Goal: Contribute content: Add original content to the website for others to see

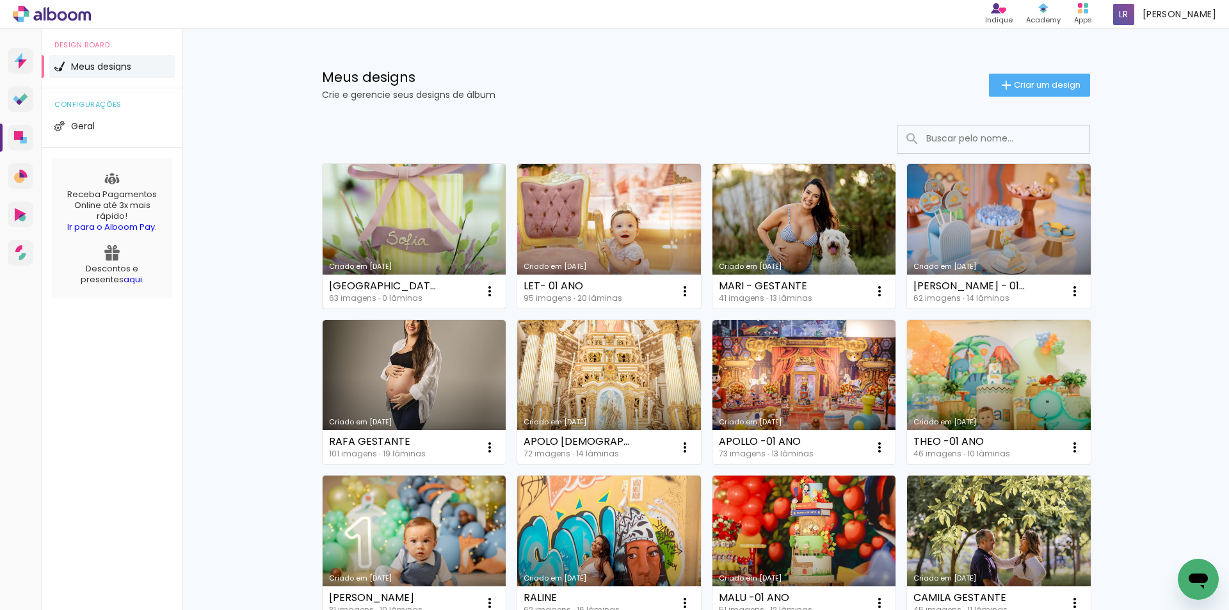
click at [392, 206] on link "Criado em [DATE]" at bounding box center [415, 236] width 184 height 145
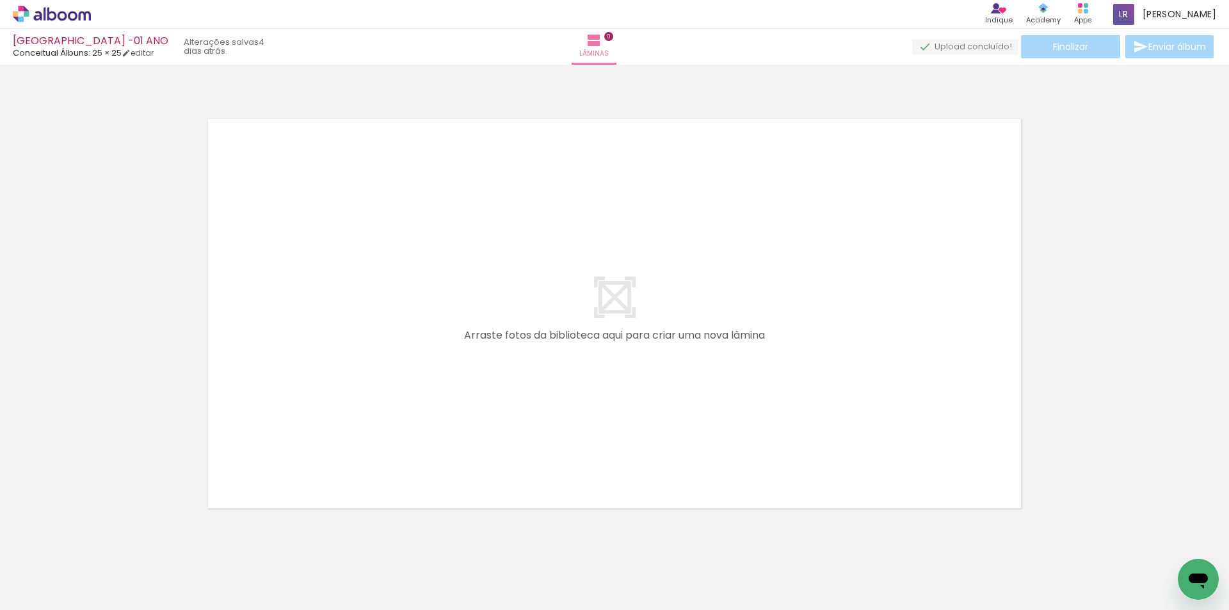
scroll to position [0, 1724]
drag, startPoint x: 705, startPoint y: 583, endPoint x: 697, endPoint y: 597, distance: 15.8
click at [645, 368] on quentale-workspace at bounding box center [614, 305] width 1229 height 610
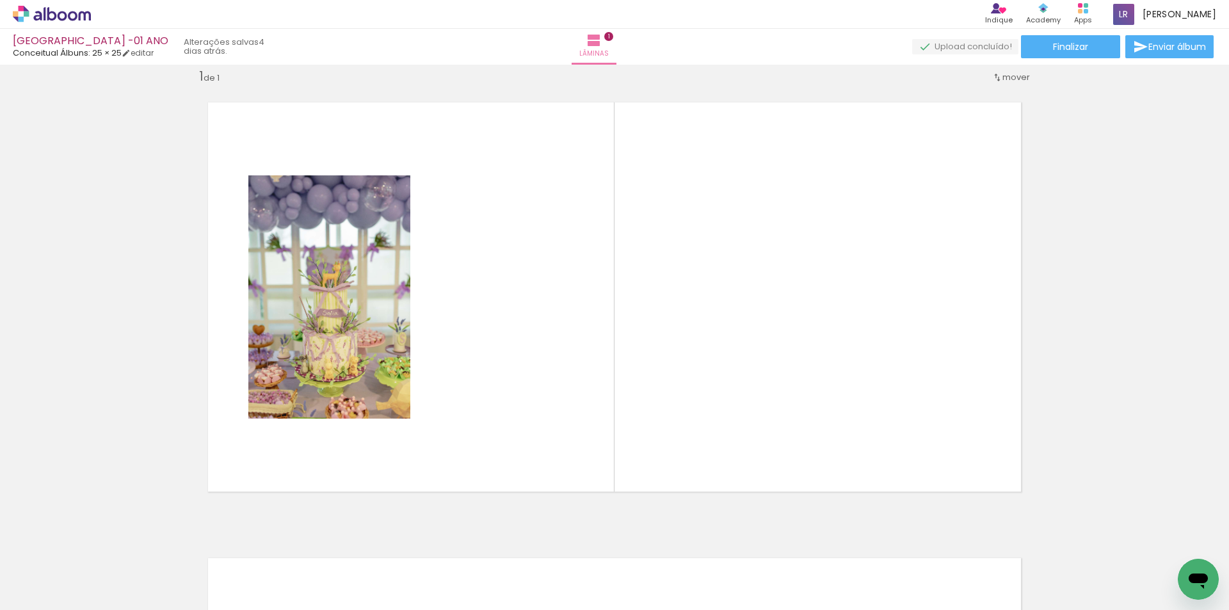
scroll to position [0, 0]
drag, startPoint x: 279, startPoint y: 583, endPoint x: 161, endPoint y: 468, distance: 163.9
click at [487, 287] on quentale-workspace at bounding box center [614, 305] width 1229 height 610
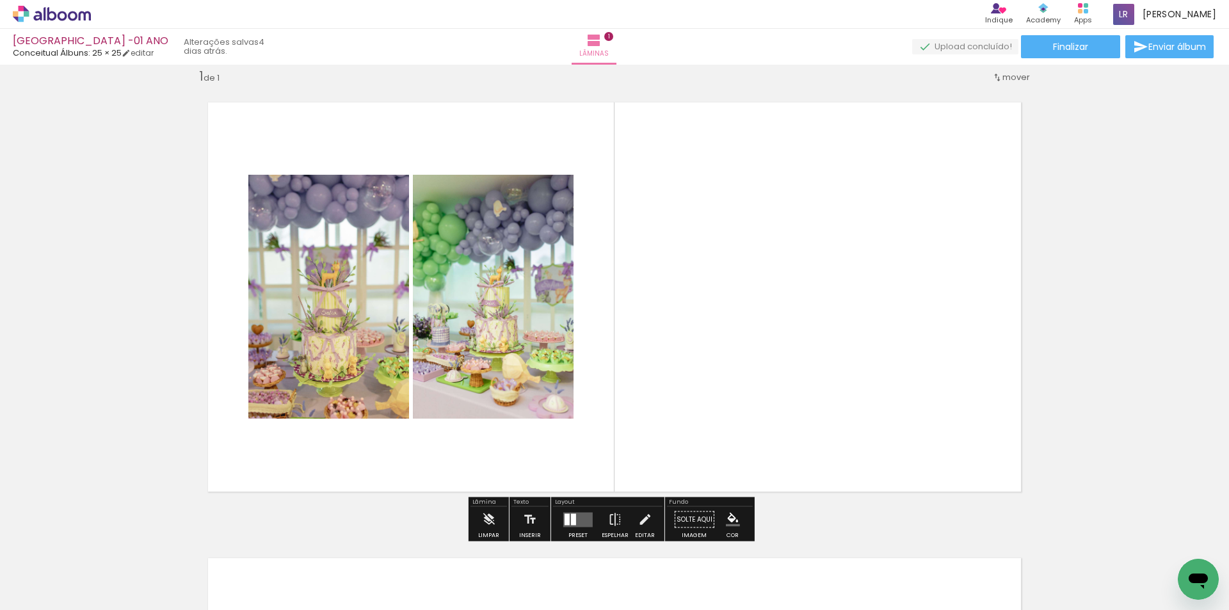
drag, startPoint x: 141, startPoint y: 563, endPoint x: 391, endPoint y: 557, distance: 249.8
click at [371, 312] on quentale-workspace at bounding box center [614, 305] width 1229 height 610
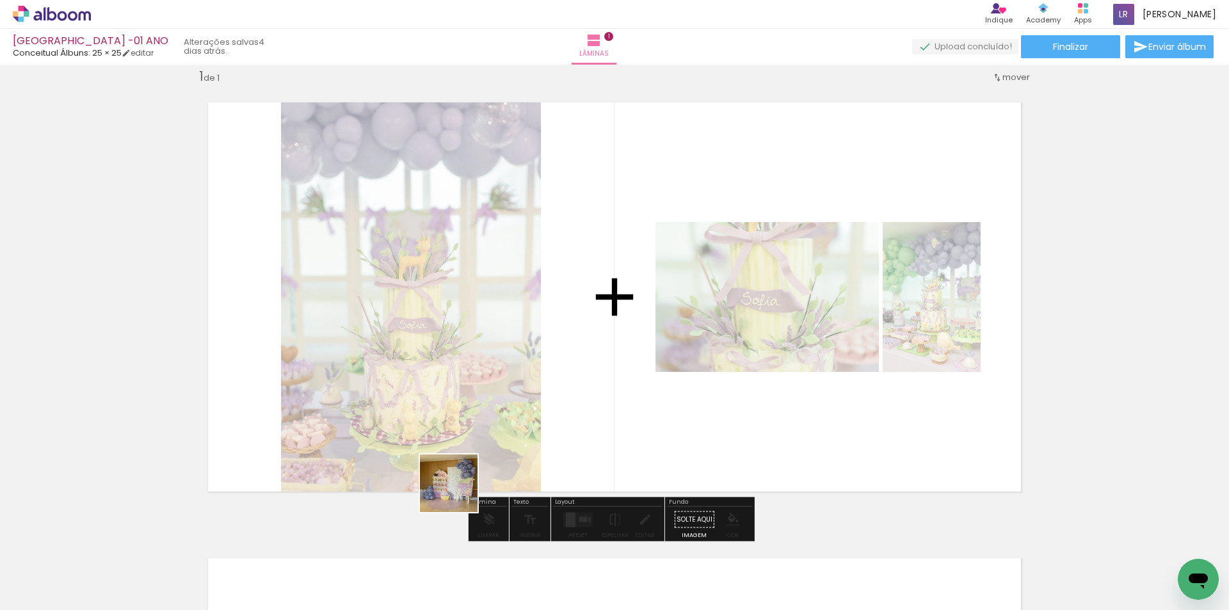
drag, startPoint x: 428, startPoint y: 583, endPoint x: 544, endPoint y: 349, distance: 261.1
click at [544, 349] on quentale-workspace at bounding box center [614, 305] width 1229 height 610
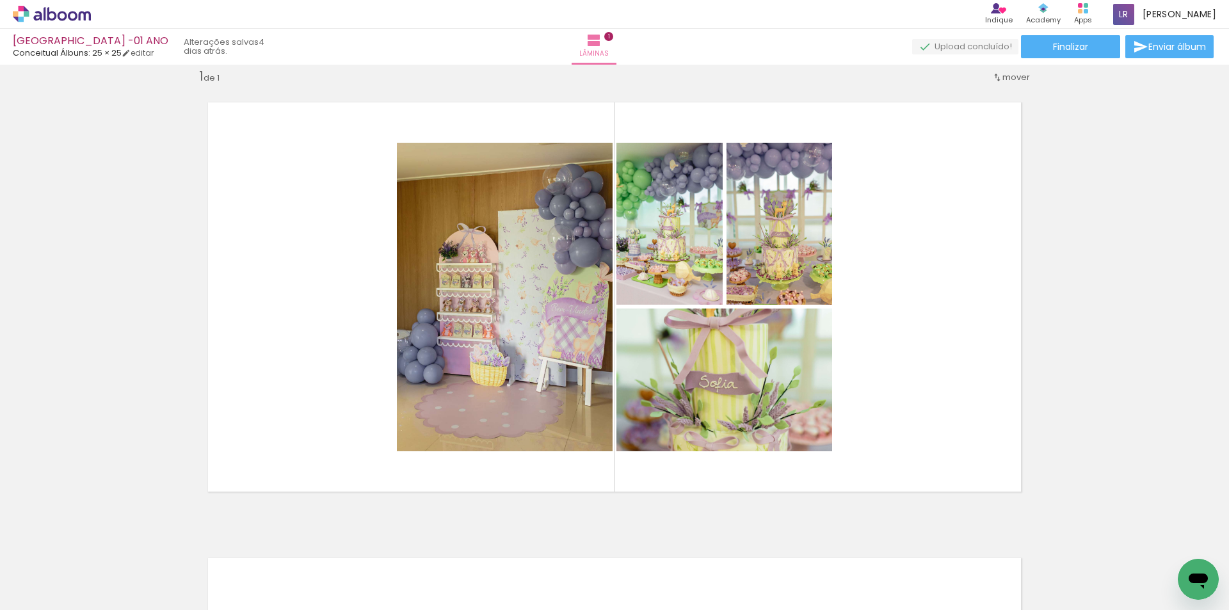
scroll to position [0, 3397]
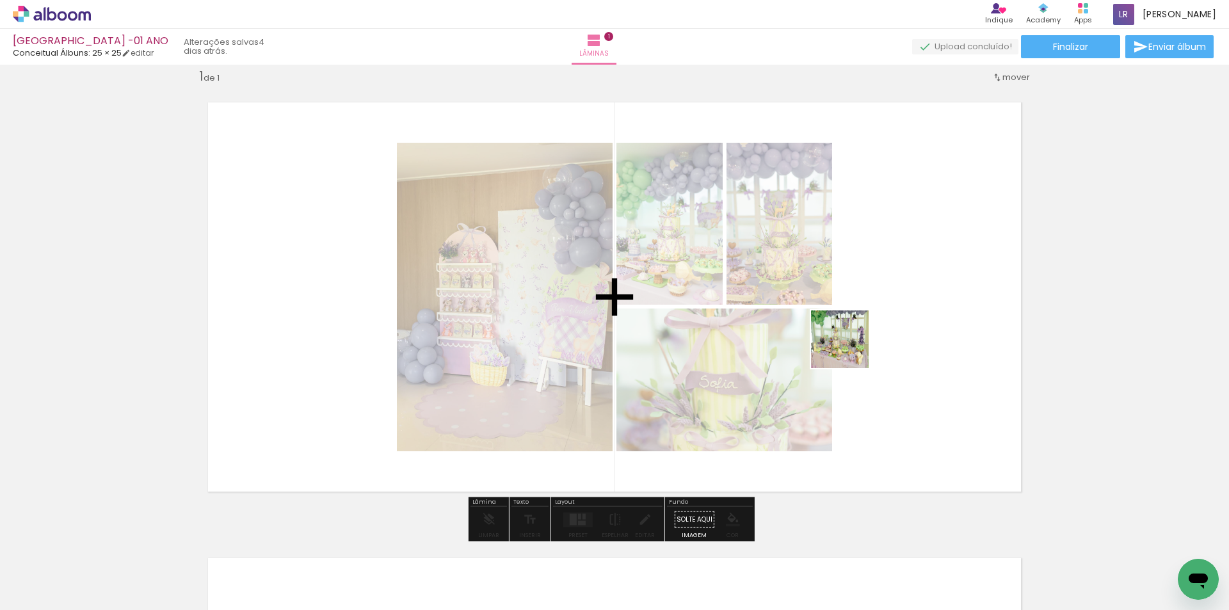
drag, startPoint x: 1166, startPoint y: 570, endPoint x: 823, endPoint y: 337, distance: 414.8
click at [824, 339] on quentale-workspace at bounding box center [614, 305] width 1229 height 610
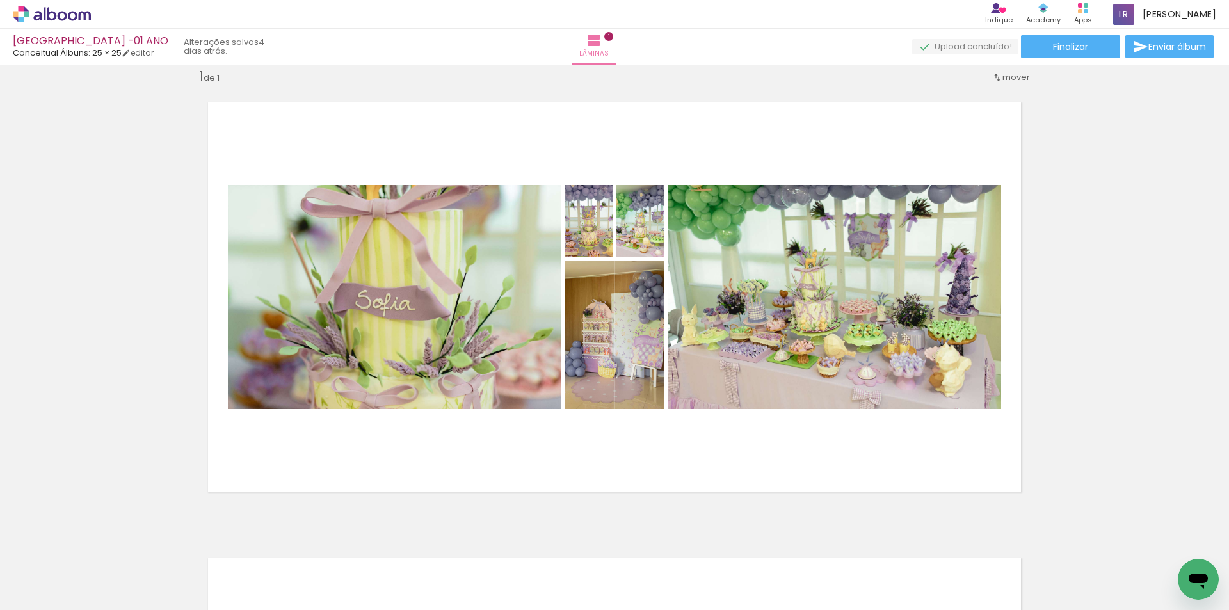
scroll to position [0, 0]
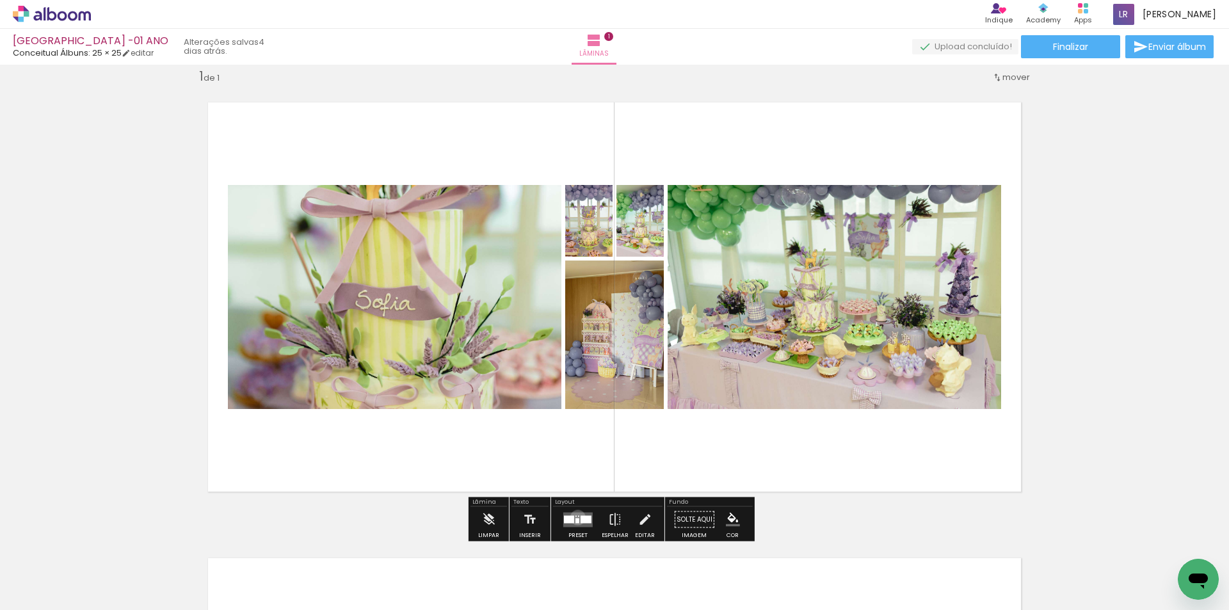
click at [575, 517] on quentale-layouter at bounding box center [577, 519] width 29 height 15
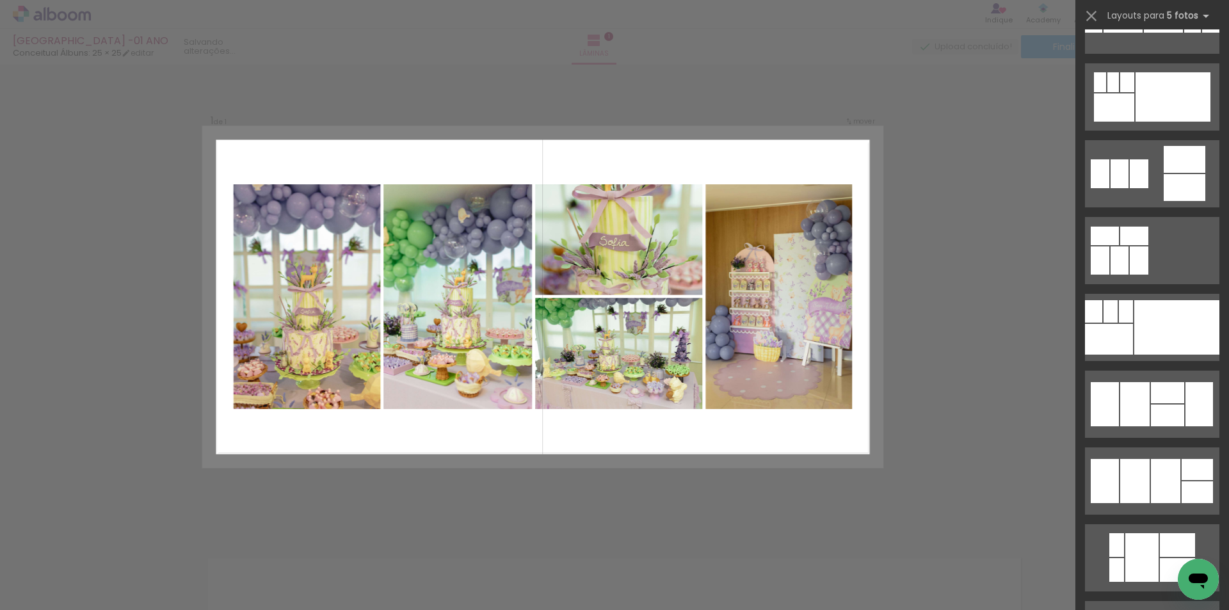
scroll to position [1153, 0]
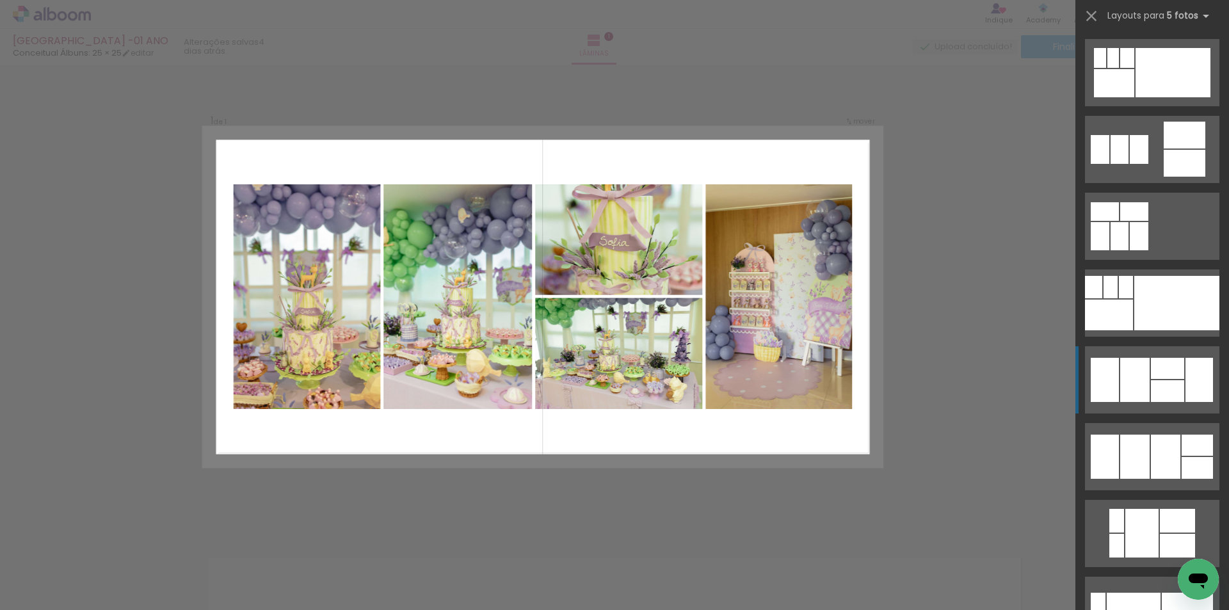
click at [1140, 370] on div at bounding box center [1134, 380] width 29 height 44
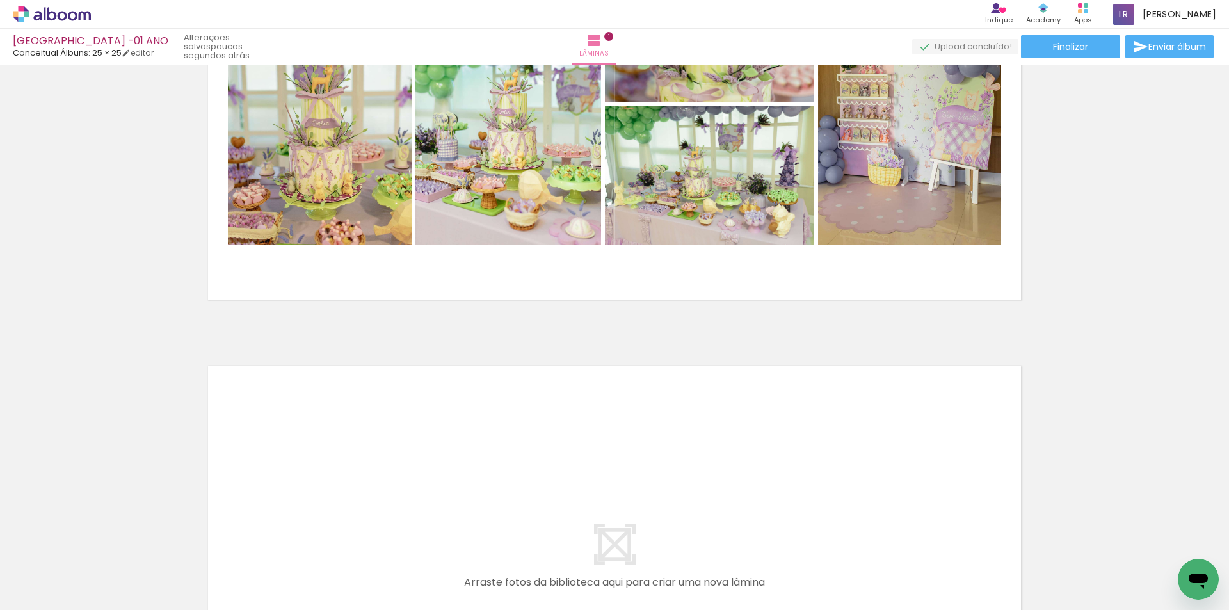
scroll to position [0, 891]
drag, startPoint x: 453, startPoint y: 566, endPoint x: 375, endPoint y: 428, distance: 158.3
click at [375, 428] on quentale-workspace at bounding box center [614, 305] width 1229 height 610
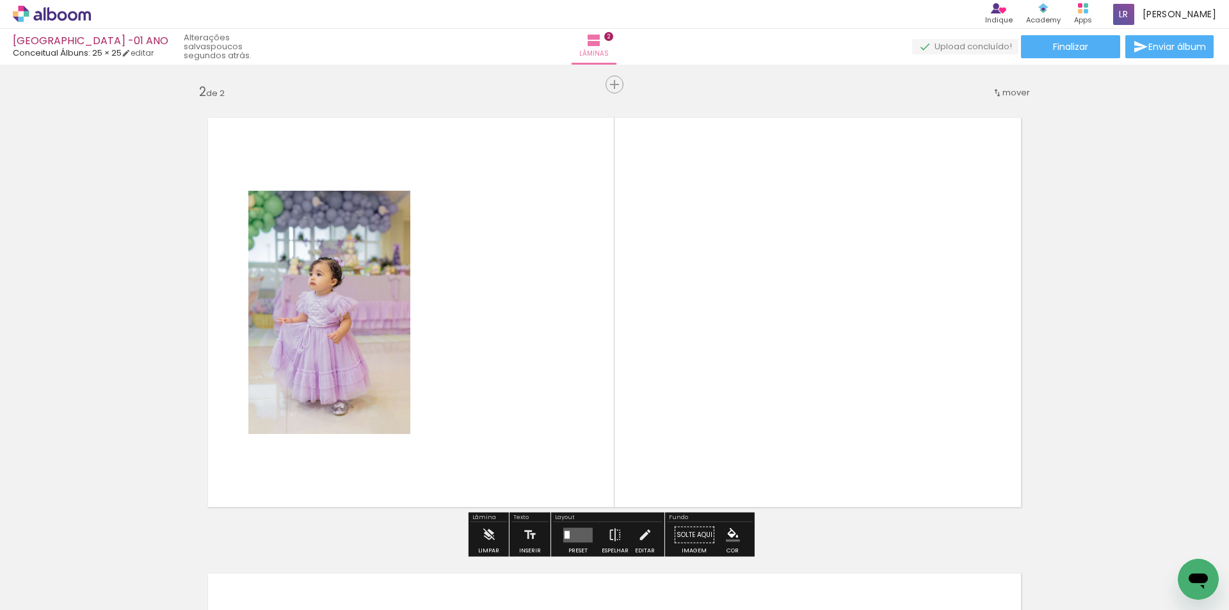
scroll to position [473, 0]
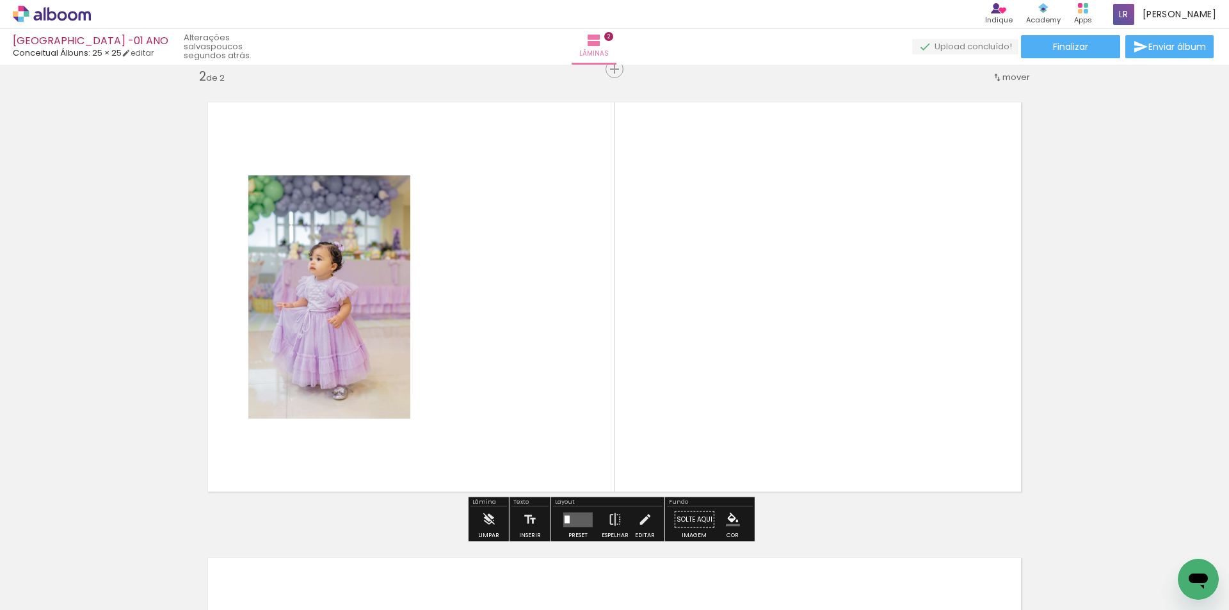
drag, startPoint x: 544, startPoint y: 569, endPoint x: 583, endPoint y: 307, distance: 264.0
click at [544, 371] on quentale-workspace at bounding box center [614, 305] width 1229 height 610
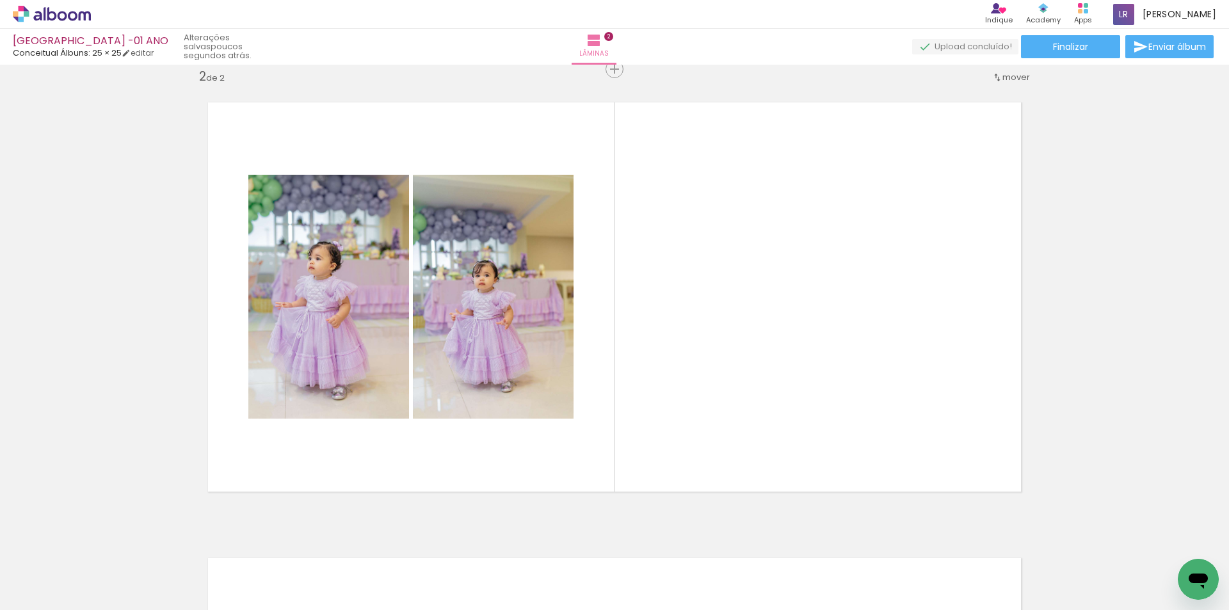
scroll to position [0, 1364]
drag, startPoint x: 716, startPoint y: 568, endPoint x: 713, endPoint y: 535, distance: 33.4
click at [711, 358] on quentale-workspace at bounding box center [614, 305] width 1229 height 610
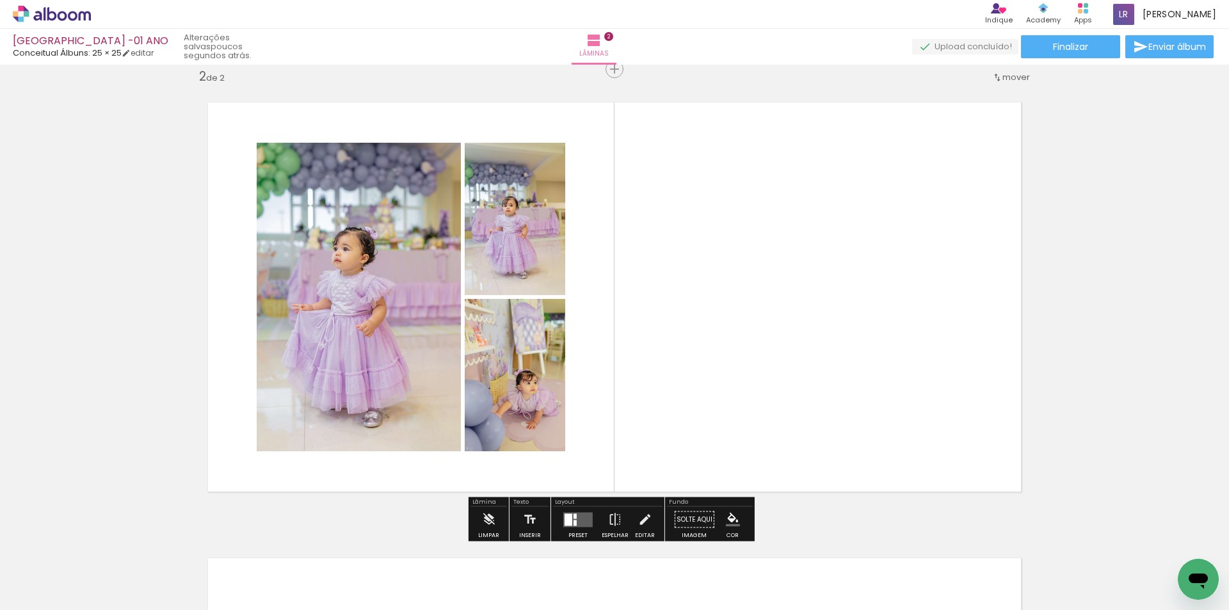
drag, startPoint x: 774, startPoint y: 574, endPoint x: 839, endPoint y: 321, distance: 260.6
click at [839, 321] on quentale-workspace at bounding box center [614, 305] width 1229 height 610
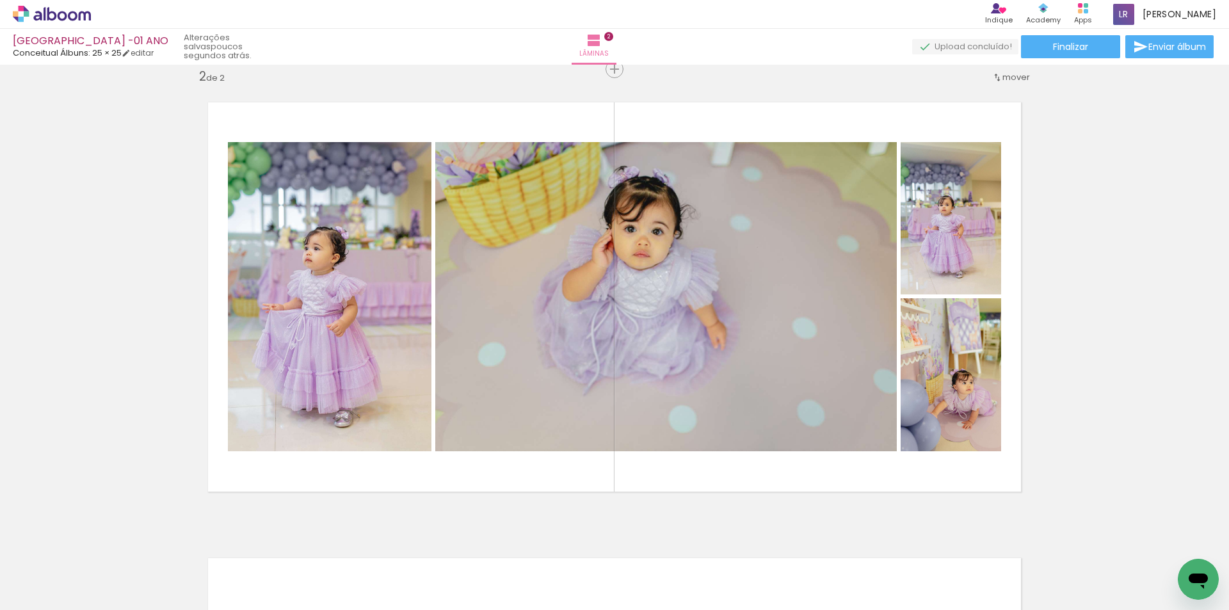
scroll to position [0, 1711]
drag, startPoint x: 784, startPoint y: 578, endPoint x: 763, endPoint y: 327, distance: 251.9
click at [763, 327] on quentale-workspace at bounding box center [614, 305] width 1229 height 610
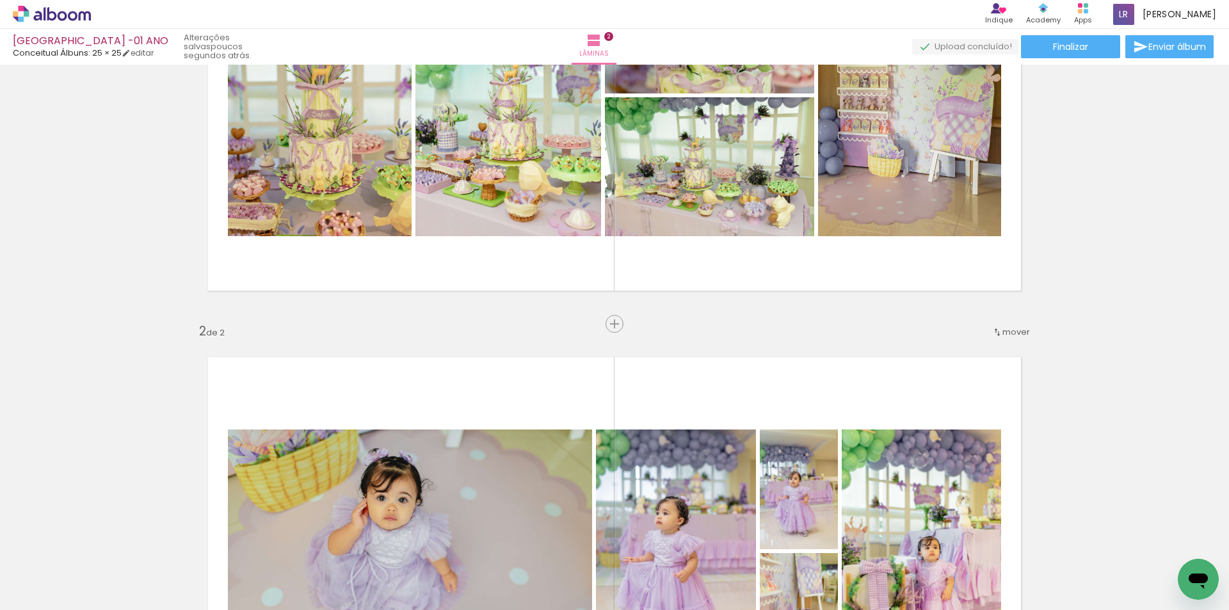
scroll to position [216, 0]
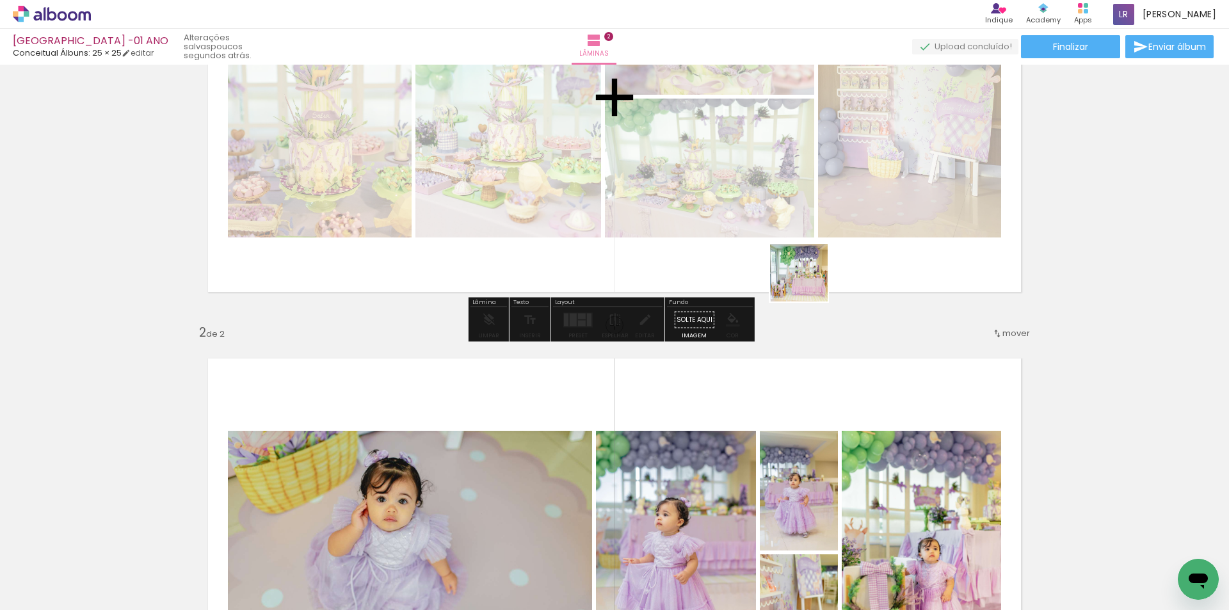
drag, startPoint x: 779, startPoint y: 533, endPoint x: 802, endPoint y: 193, distance: 340.1
click at [802, 200] on quentale-workspace at bounding box center [614, 305] width 1229 height 610
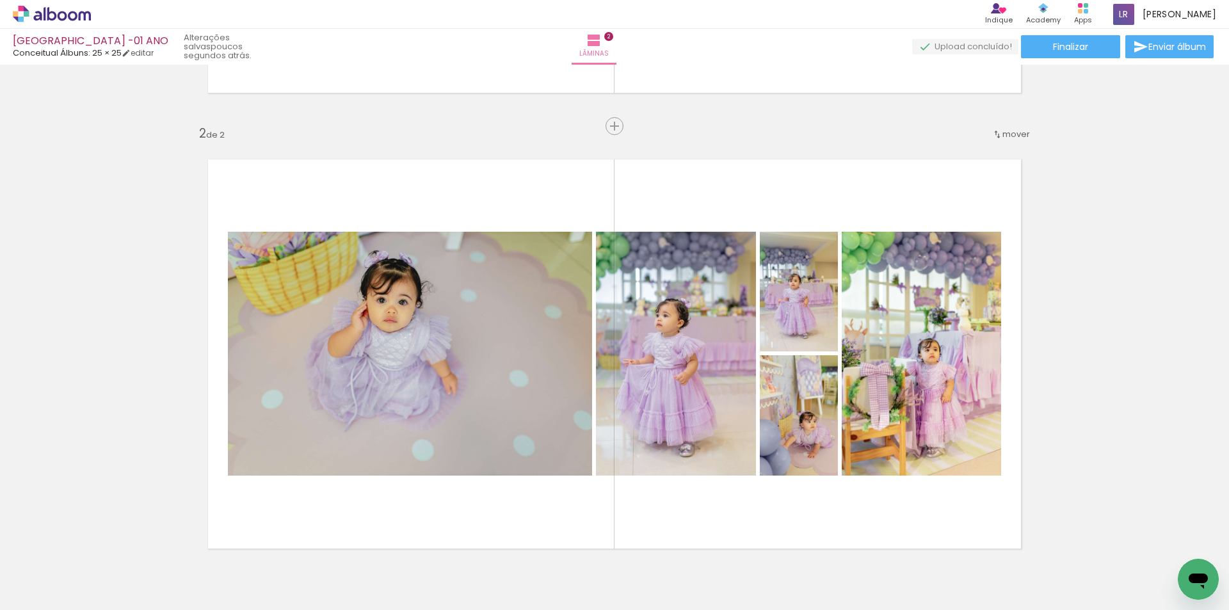
scroll to position [408, 0]
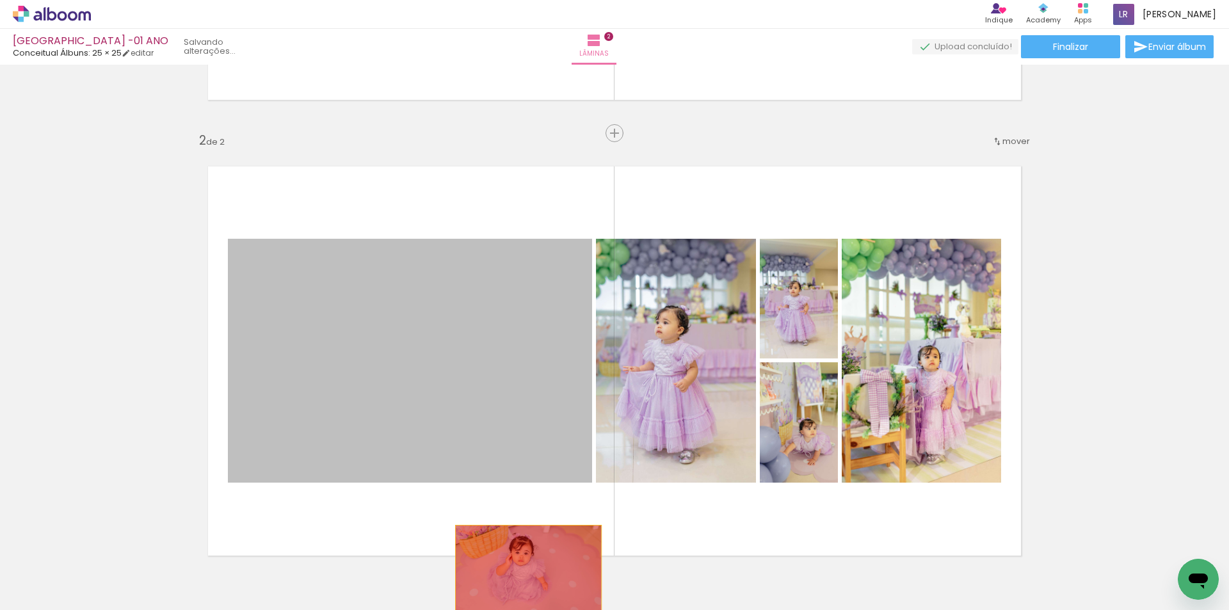
drag, startPoint x: 460, startPoint y: 360, endPoint x: 524, endPoint y: 576, distance: 224.3
click at [524, 576] on quentale-workspace at bounding box center [614, 305] width 1229 height 610
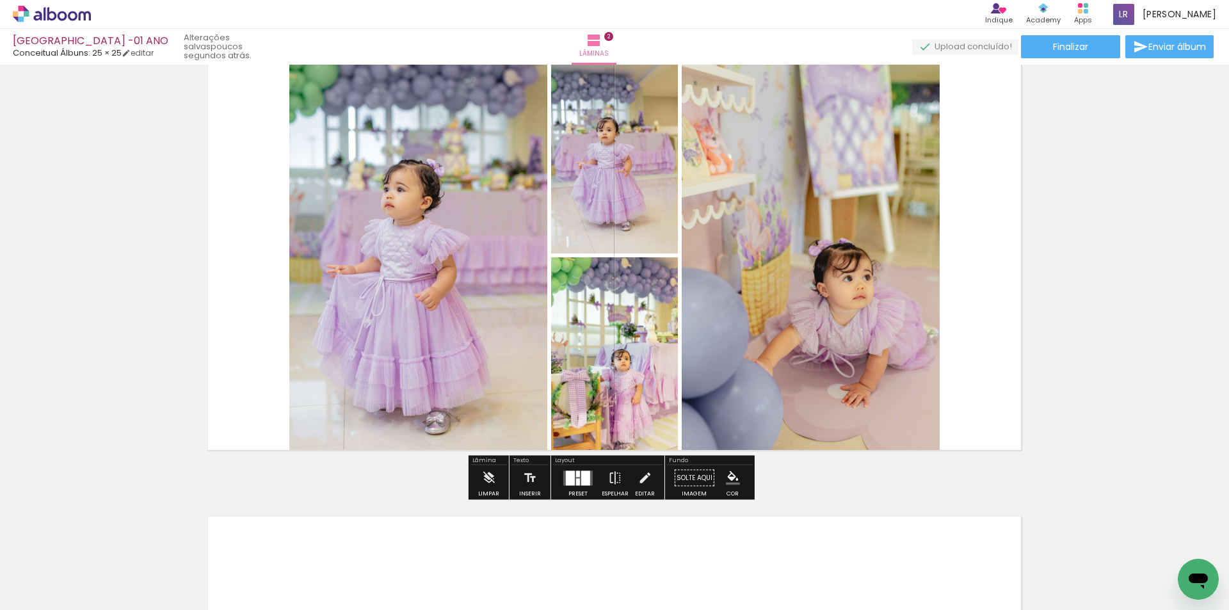
scroll to position [537, 0]
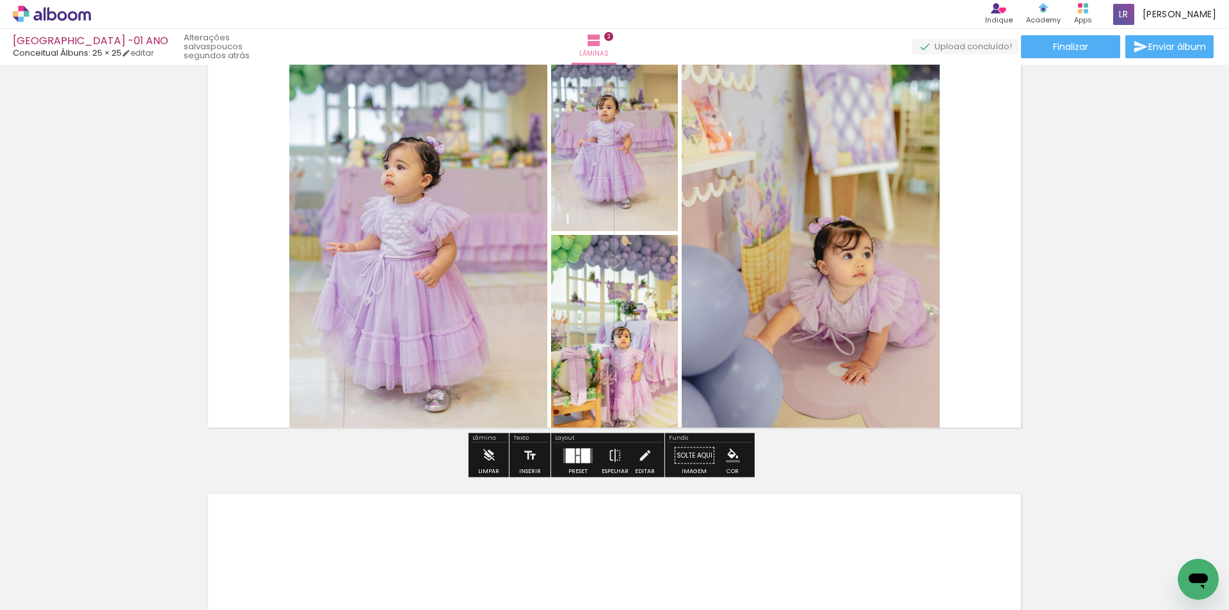
click at [581, 455] on div at bounding box center [585, 455] width 9 height 15
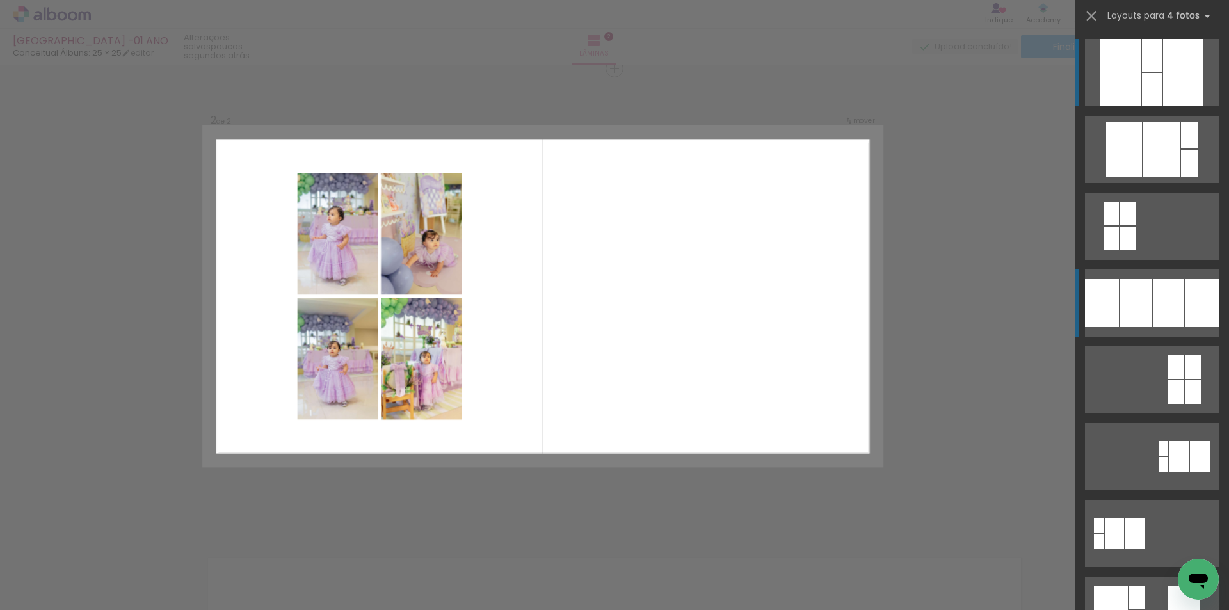
scroll to position [473, 0]
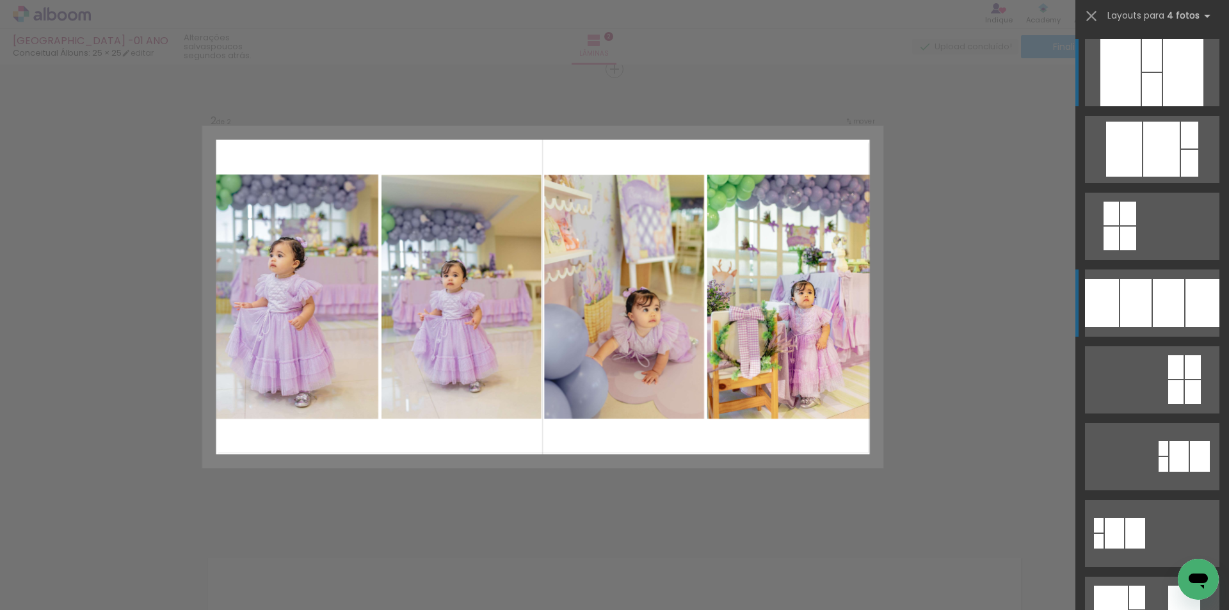
click at [1124, 308] on div at bounding box center [1135, 303] width 31 height 48
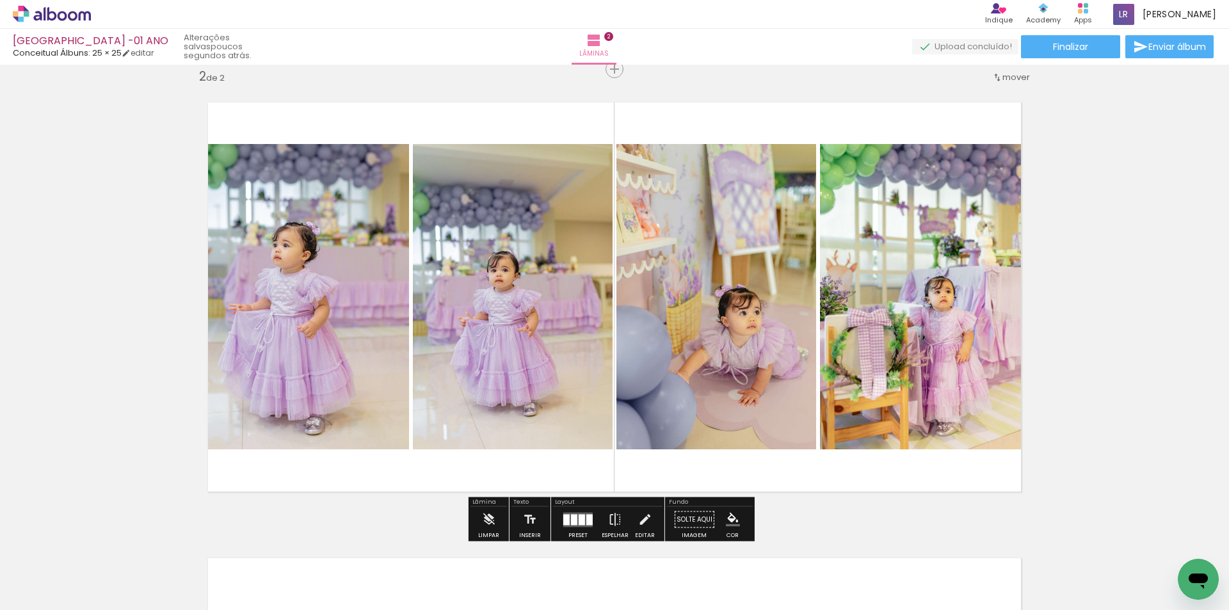
click at [579, 519] on div at bounding box center [582, 519] width 6 height 11
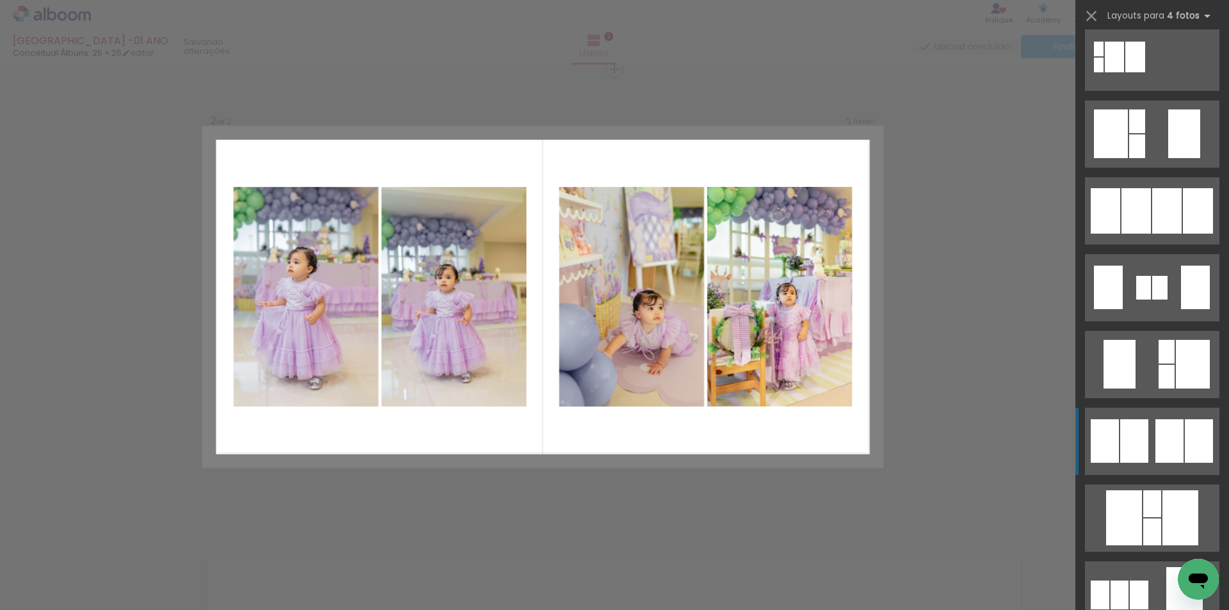
scroll to position [487, 0]
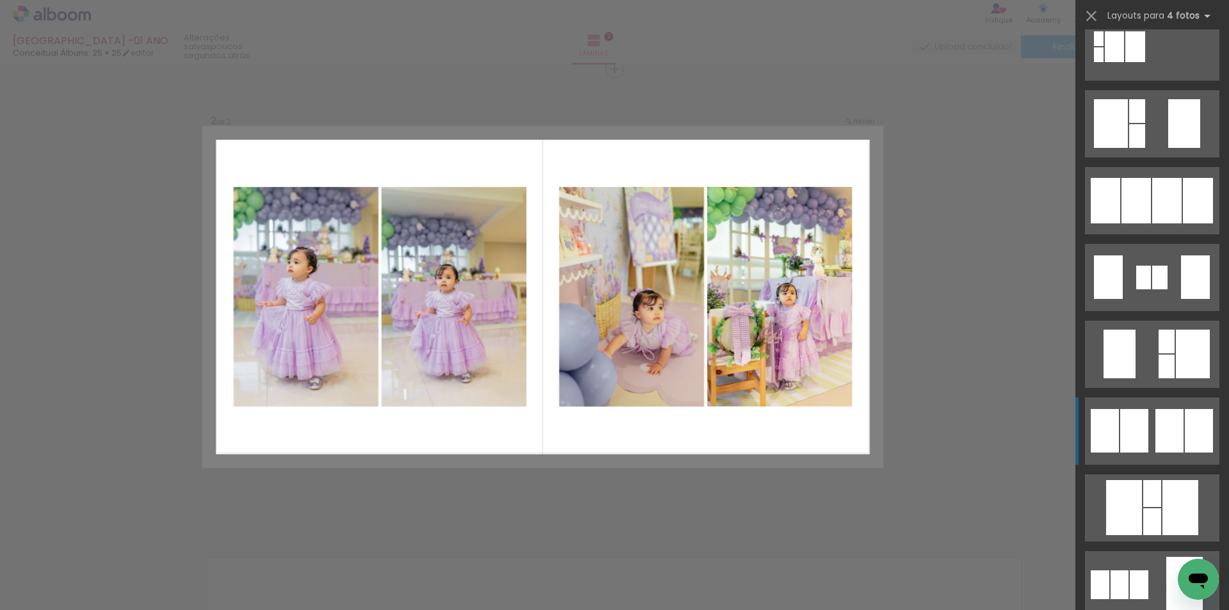
click at [1136, 422] on div at bounding box center [1134, 431] width 28 height 44
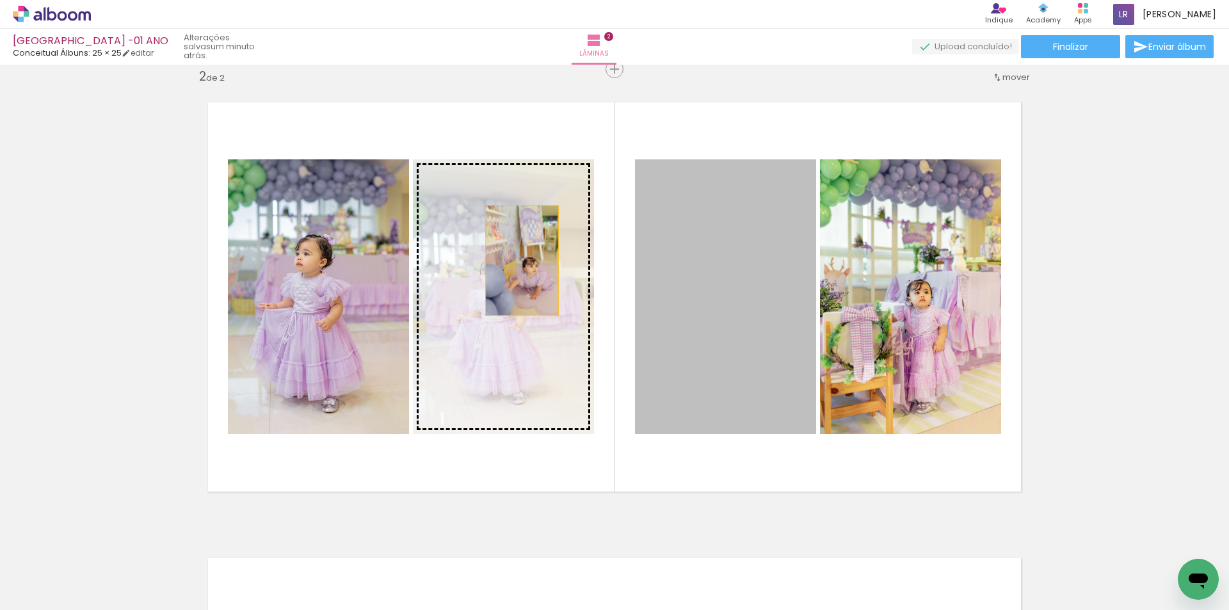
drag, startPoint x: 737, startPoint y: 300, endPoint x: 517, endPoint y: 261, distance: 223.2
click at [0, 0] on slot at bounding box center [0, 0] width 0 height 0
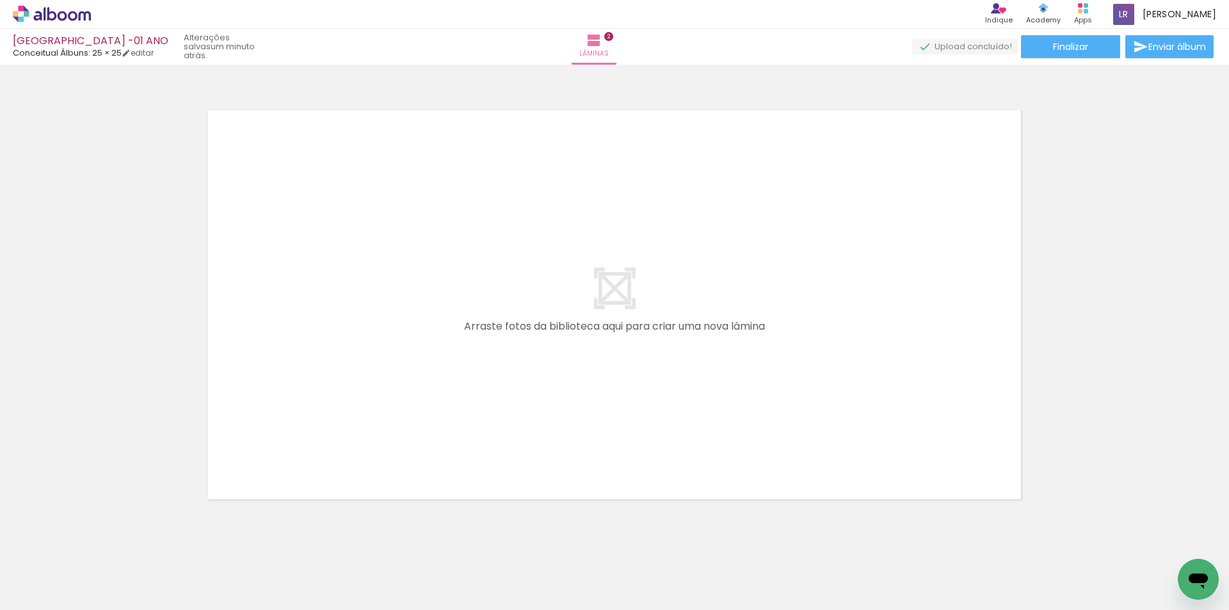
scroll to position [0, 0]
drag, startPoint x: 348, startPoint y: 566, endPoint x: 423, endPoint y: 530, distance: 83.6
click at [350, 359] on quentale-workspace at bounding box center [614, 305] width 1229 height 610
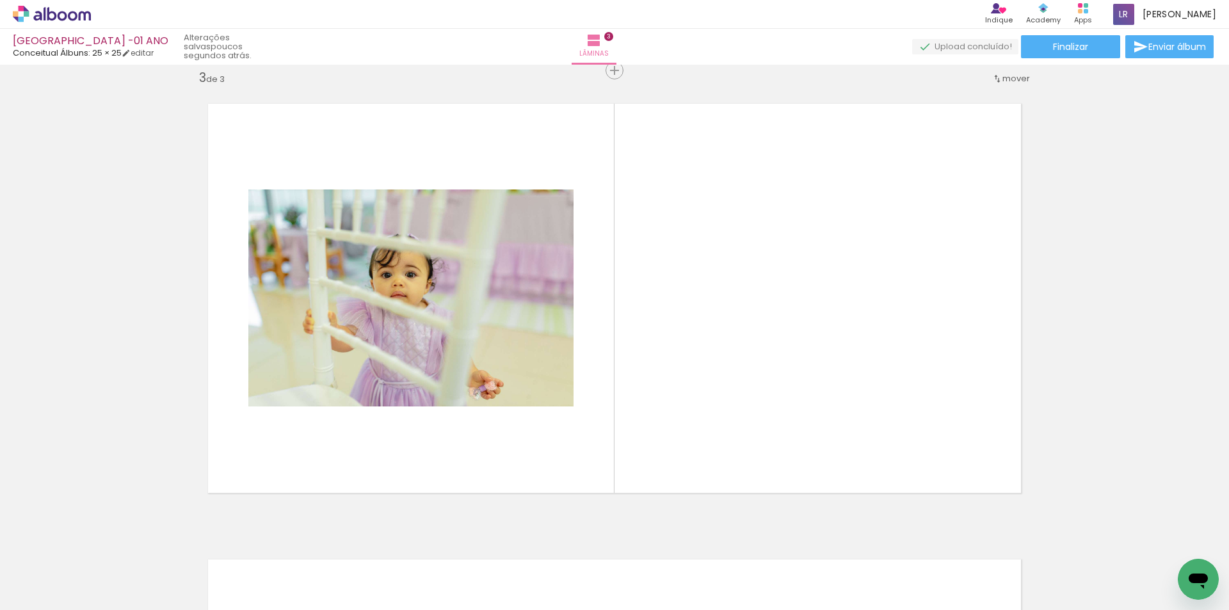
scroll to position [928, 0]
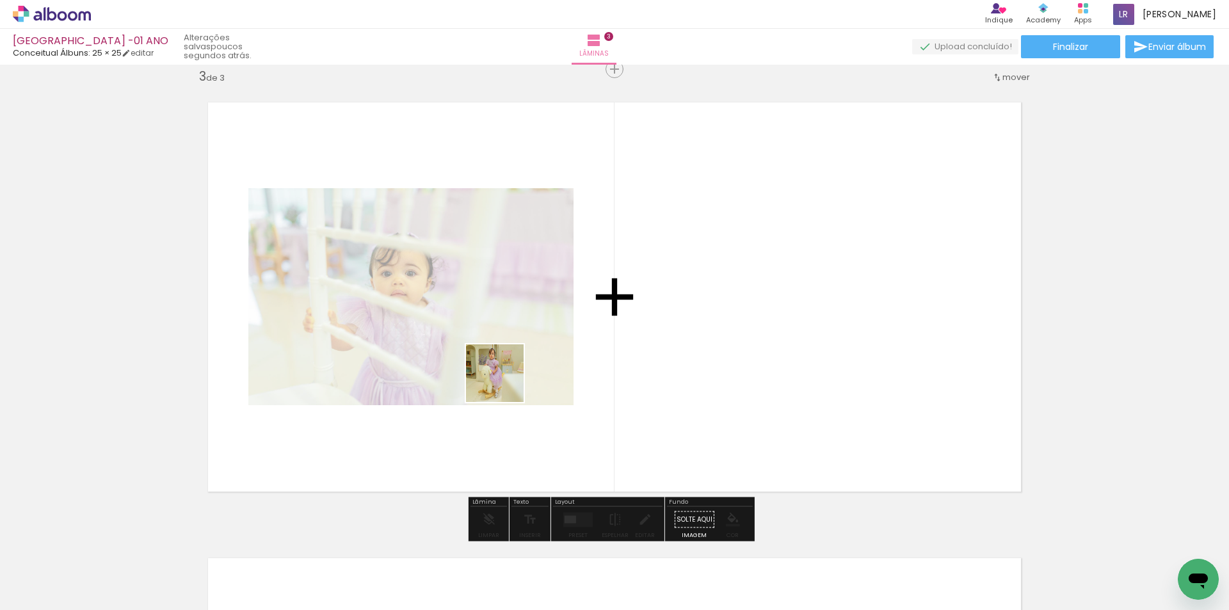
drag, startPoint x: 505, startPoint y: 383, endPoint x: 642, endPoint y: 549, distance: 215.1
click at [528, 318] on quentale-workspace at bounding box center [614, 305] width 1229 height 610
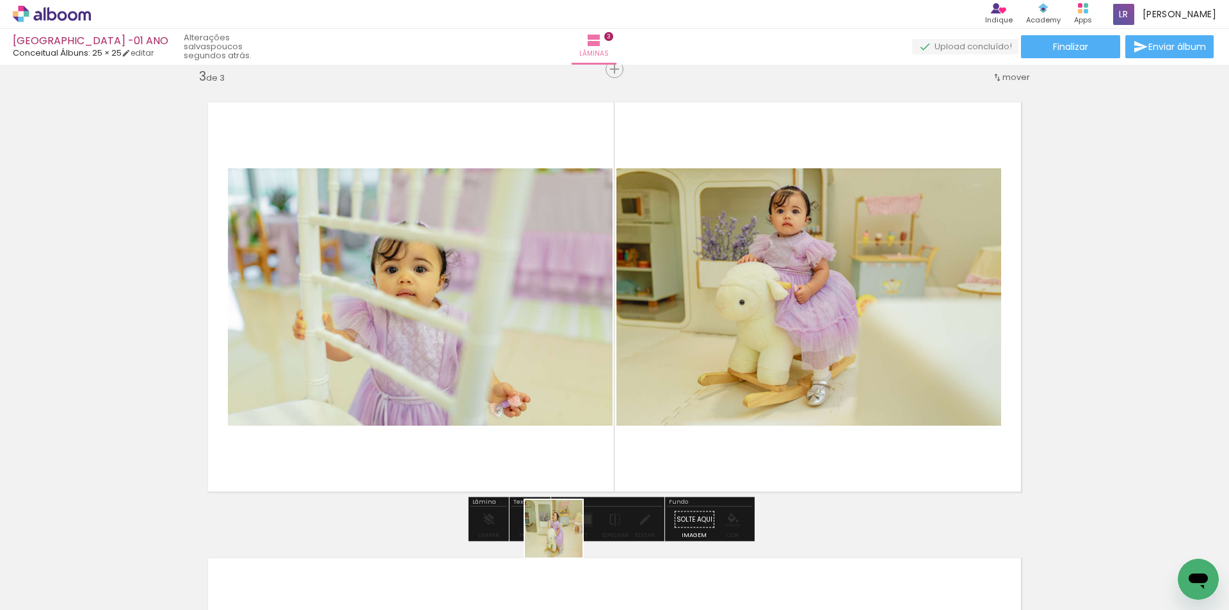
drag, startPoint x: 563, startPoint y: 538, endPoint x: 668, endPoint y: 566, distance: 107.9
click at [563, 412] on quentale-workspace at bounding box center [614, 305] width 1229 height 610
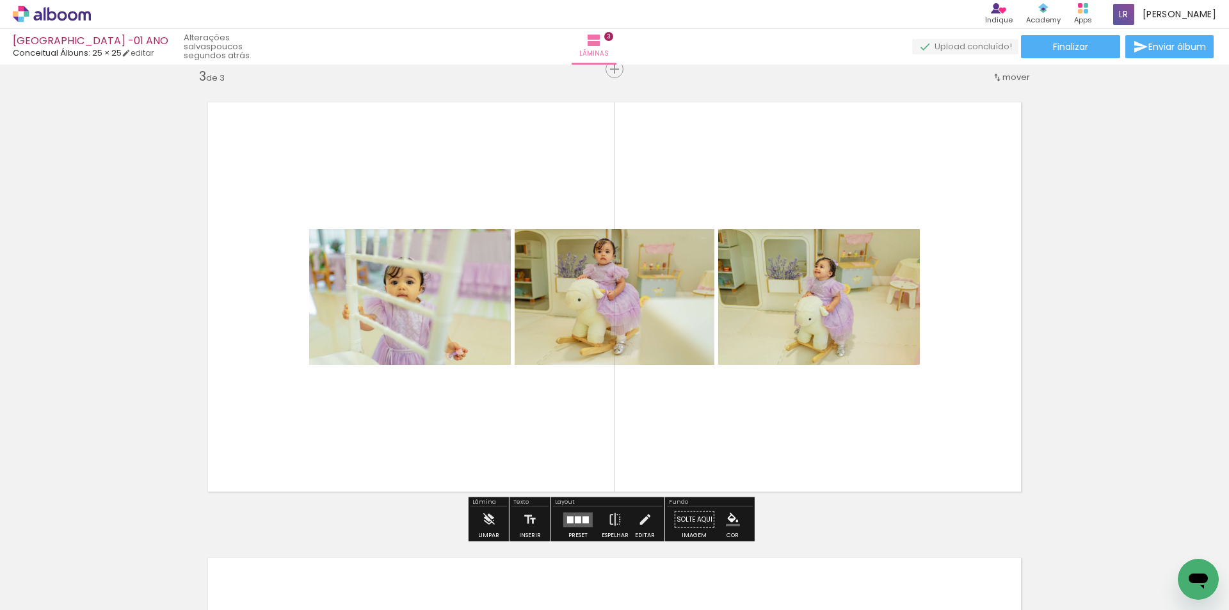
drag, startPoint x: 632, startPoint y: 490, endPoint x: 617, endPoint y: 404, distance: 87.2
click at [617, 404] on quentale-workspace at bounding box center [614, 305] width 1229 height 610
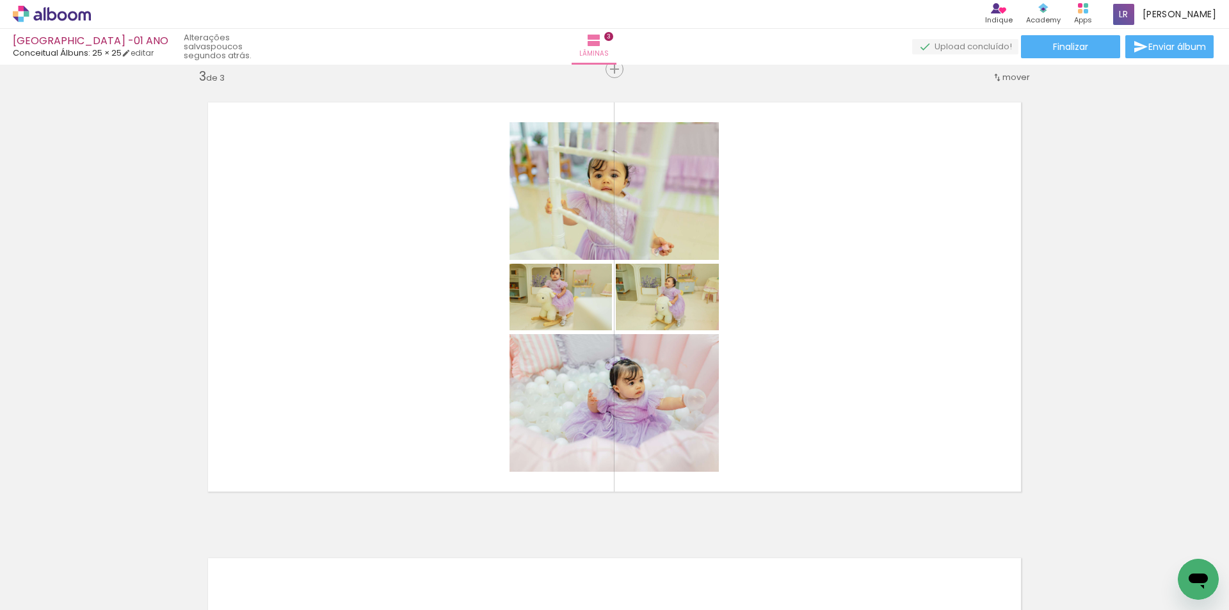
scroll to position [0, 1717]
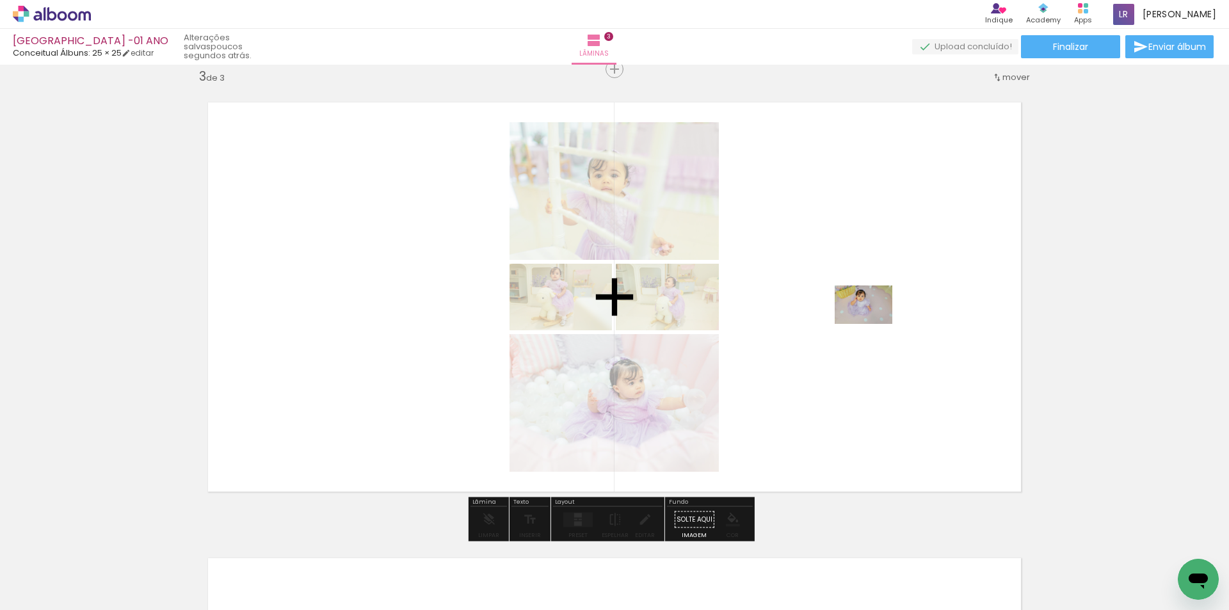
drag, startPoint x: 438, startPoint y: 574, endPoint x: 873, endPoint y: 324, distance: 501.9
click at [873, 324] on quentale-workspace at bounding box center [614, 305] width 1229 height 610
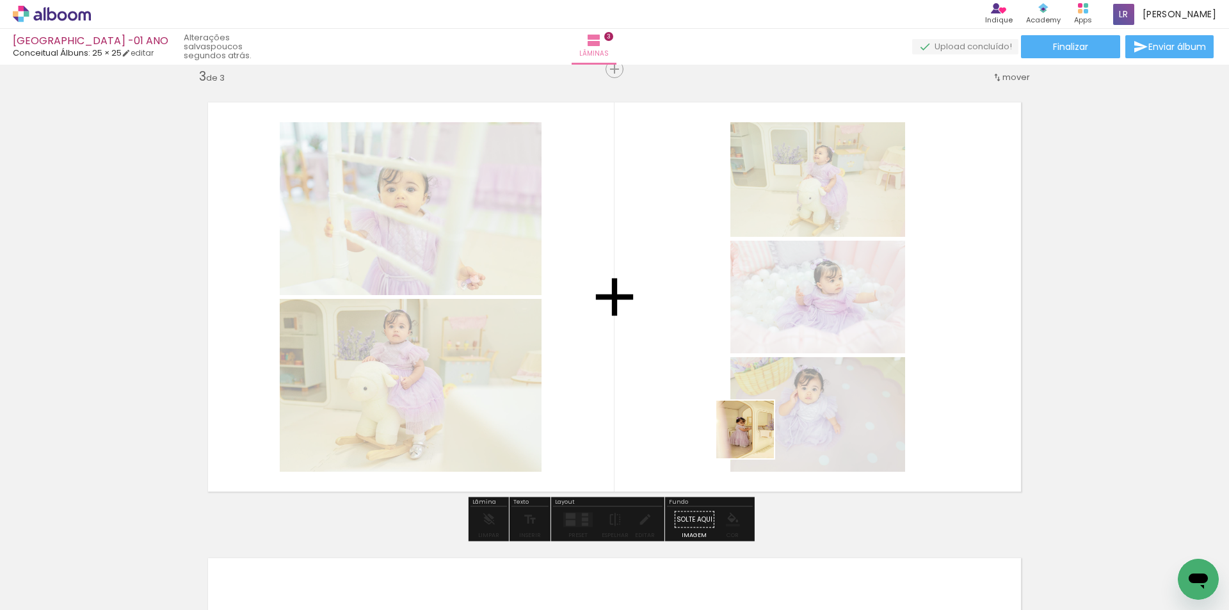
drag, startPoint x: 842, startPoint y: 569, endPoint x: 756, endPoint y: 300, distance: 282.5
click at [667, 303] on quentale-workspace at bounding box center [614, 305] width 1229 height 610
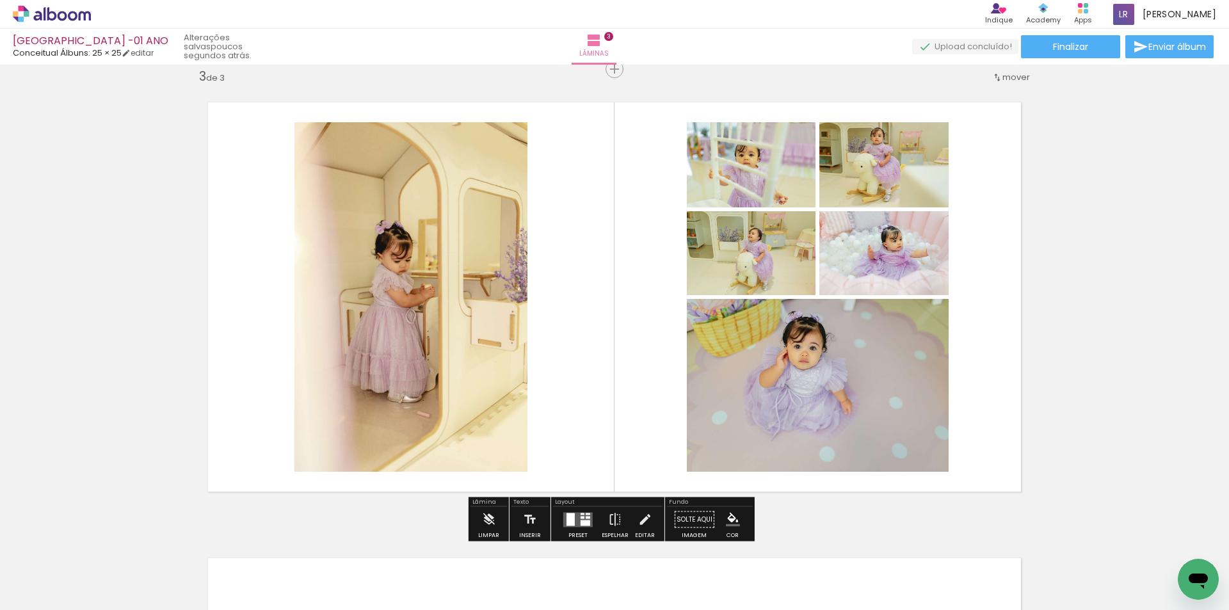
click at [570, 519] on div at bounding box center [571, 519] width 8 height 13
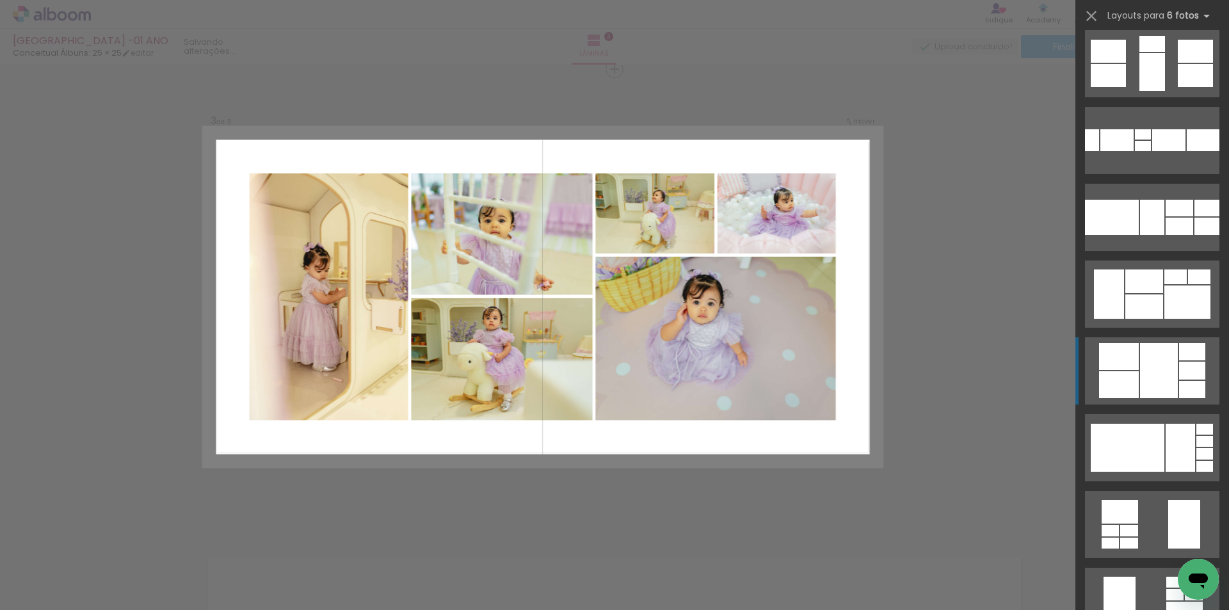
scroll to position [640, 0]
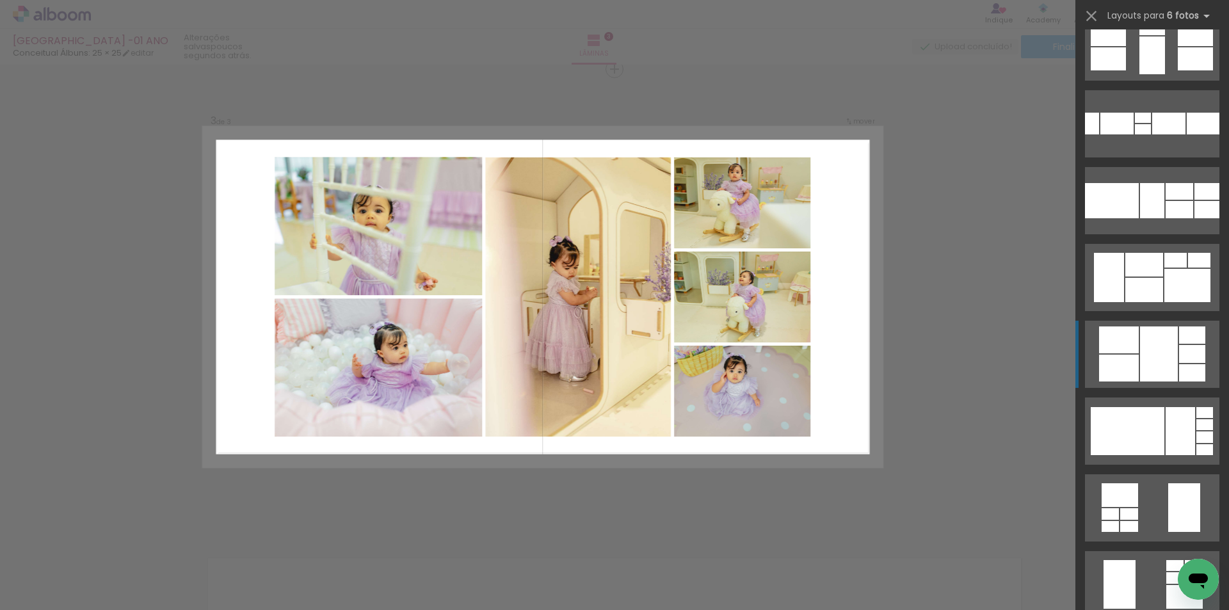
click at [1147, 349] on div at bounding box center [1159, 354] width 38 height 55
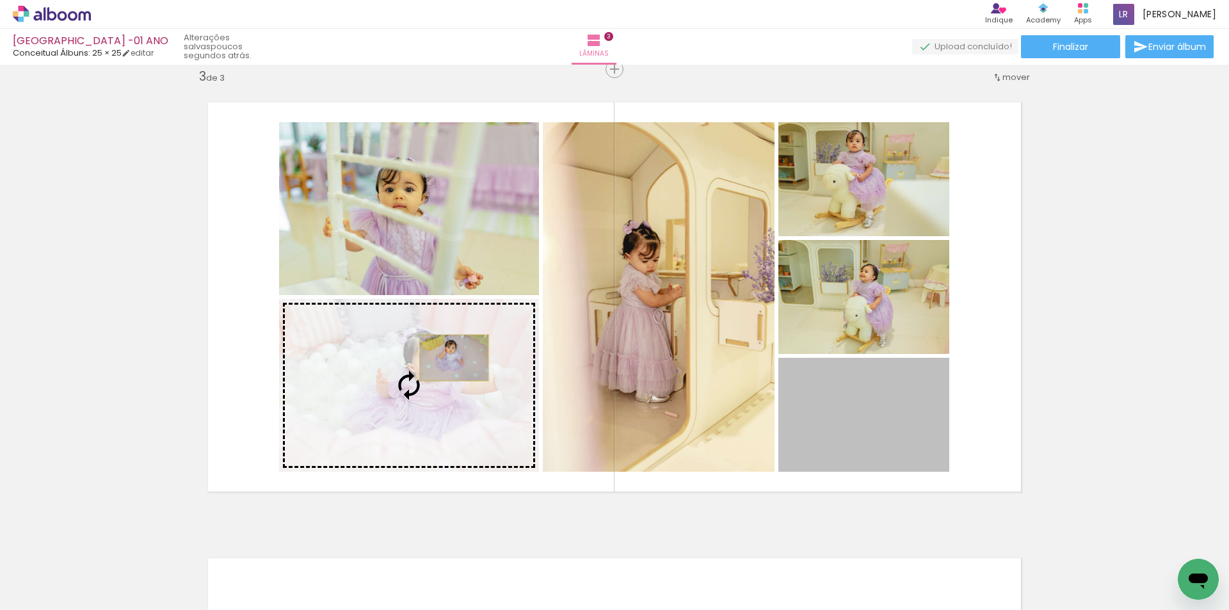
drag, startPoint x: 751, startPoint y: 414, endPoint x: 449, endPoint y: 358, distance: 306.7
click at [0, 0] on slot at bounding box center [0, 0] width 0 height 0
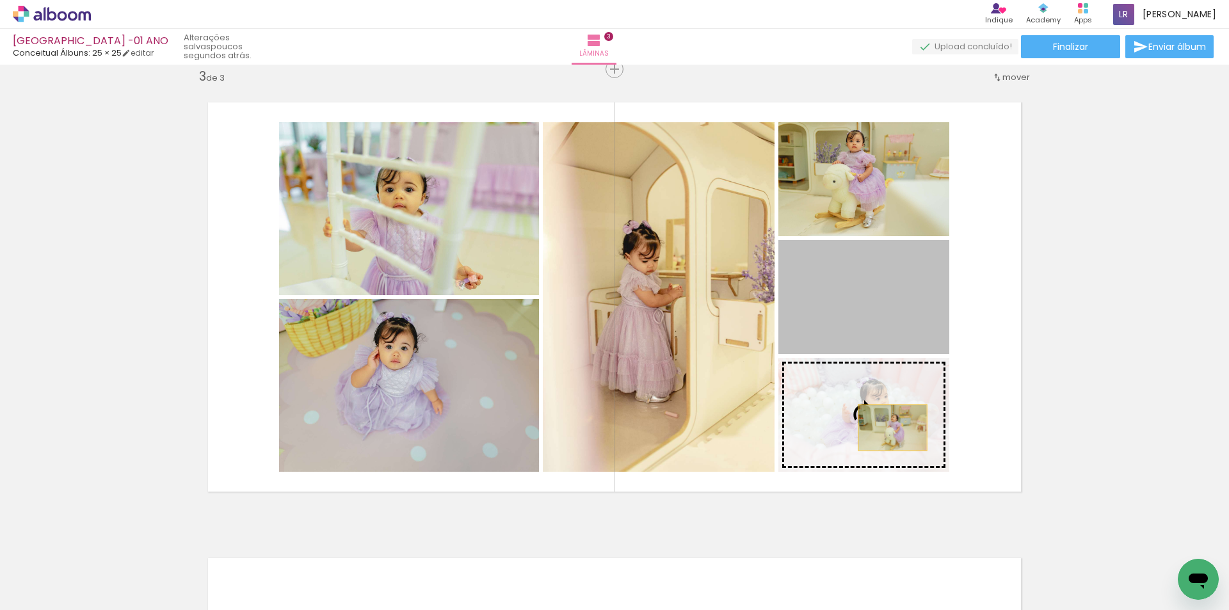
drag, startPoint x: 888, startPoint y: 300, endPoint x: 888, endPoint y: 428, distance: 128.7
click at [0, 0] on slot at bounding box center [0, 0] width 0 height 0
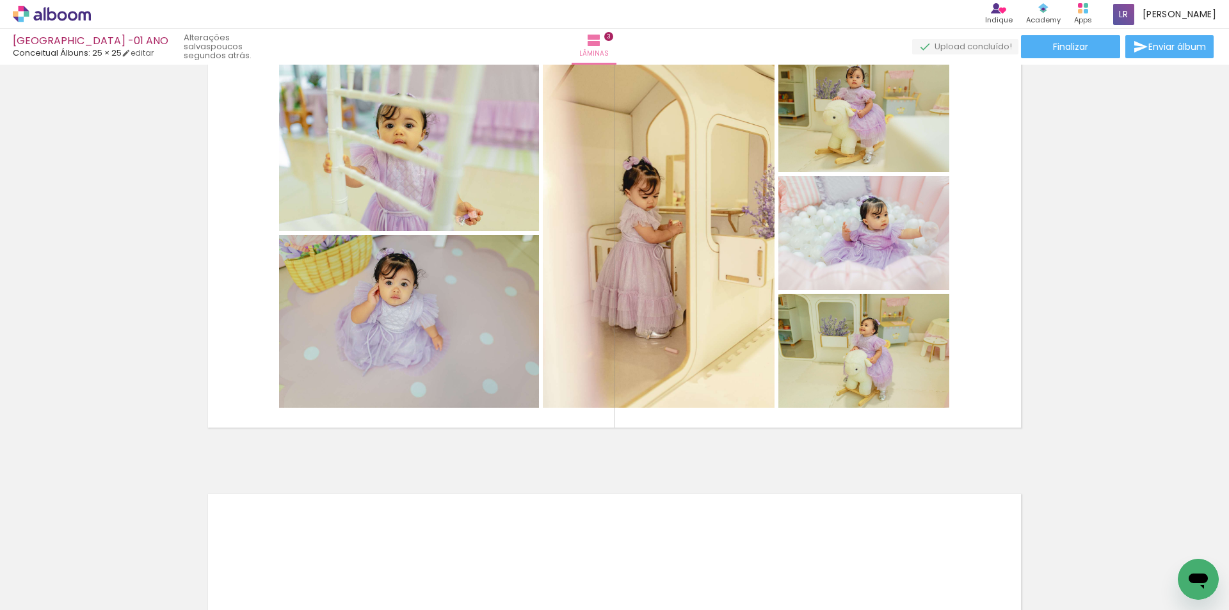
scroll to position [0, 0]
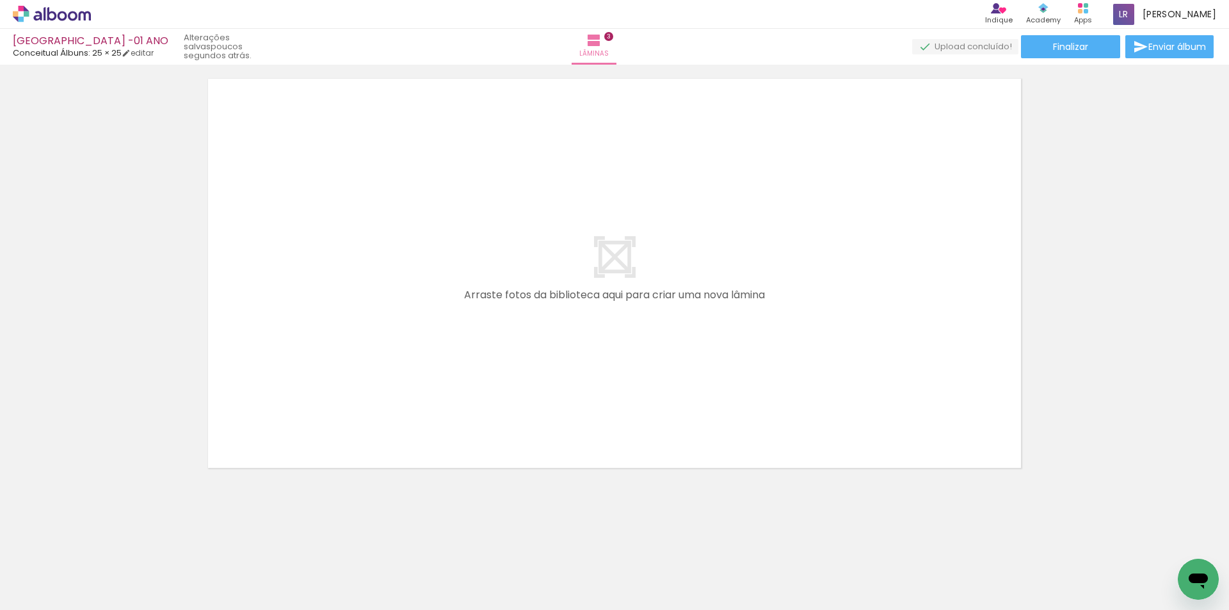
drag, startPoint x: 706, startPoint y: 573, endPoint x: 598, endPoint y: 385, distance: 216.3
click at [623, 432] on quentale-workspace at bounding box center [614, 305] width 1229 height 610
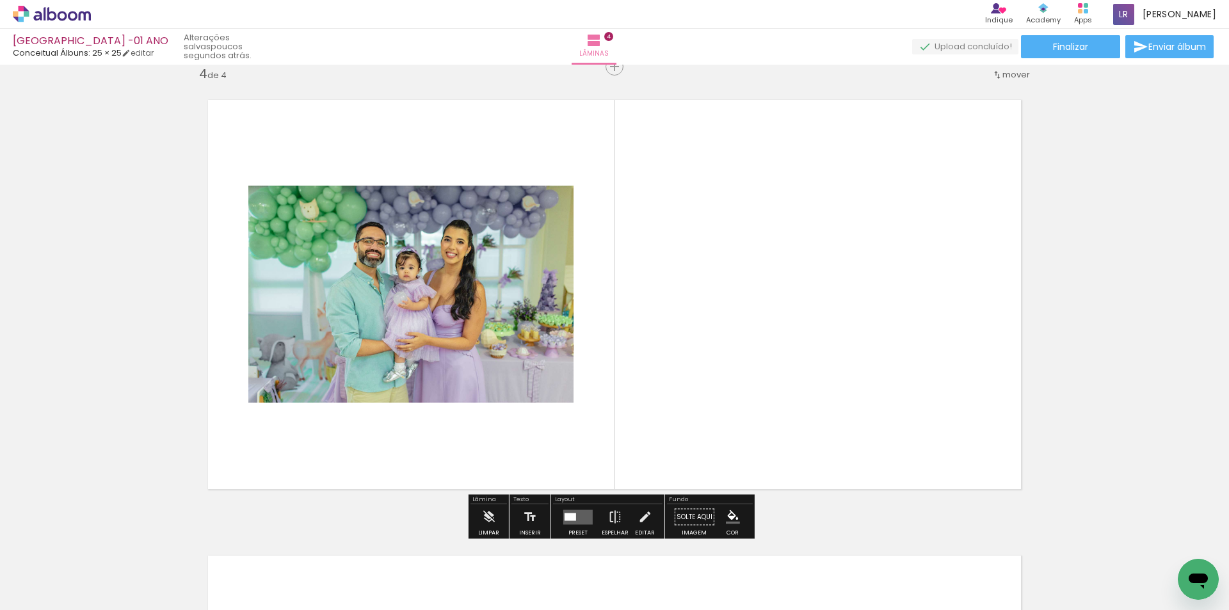
scroll to position [1384, 0]
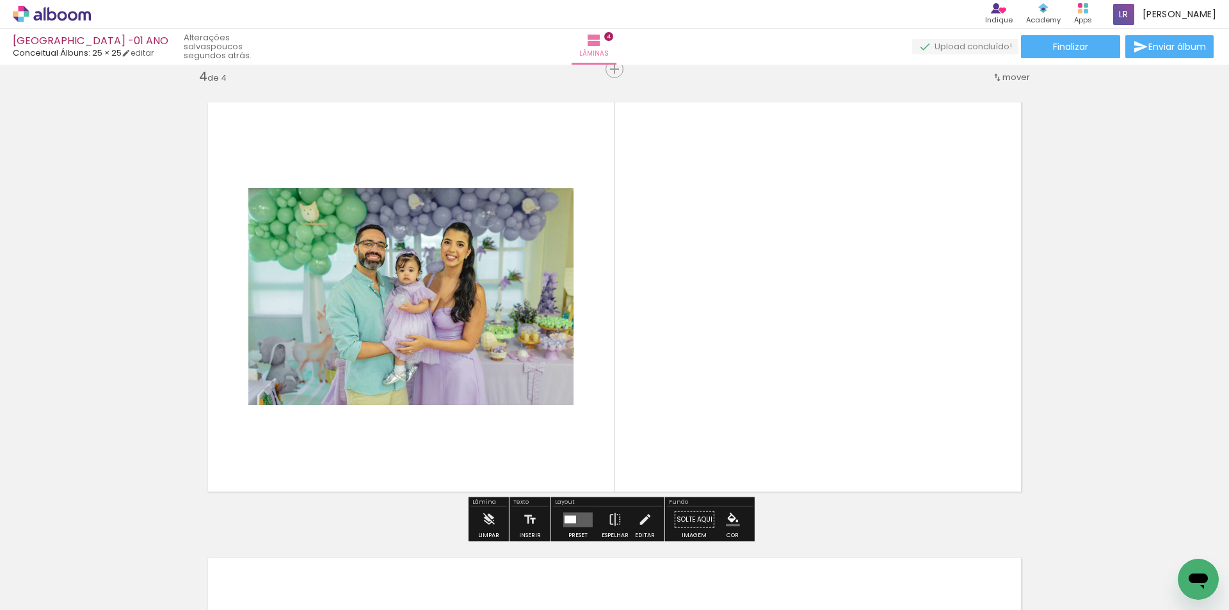
drag, startPoint x: 782, startPoint y: 576, endPoint x: 793, endPoint y: 499, distance: 77.7
click at [736, 344] on quentale-workspace at bounding box center [614, 305] width 1229 height 610
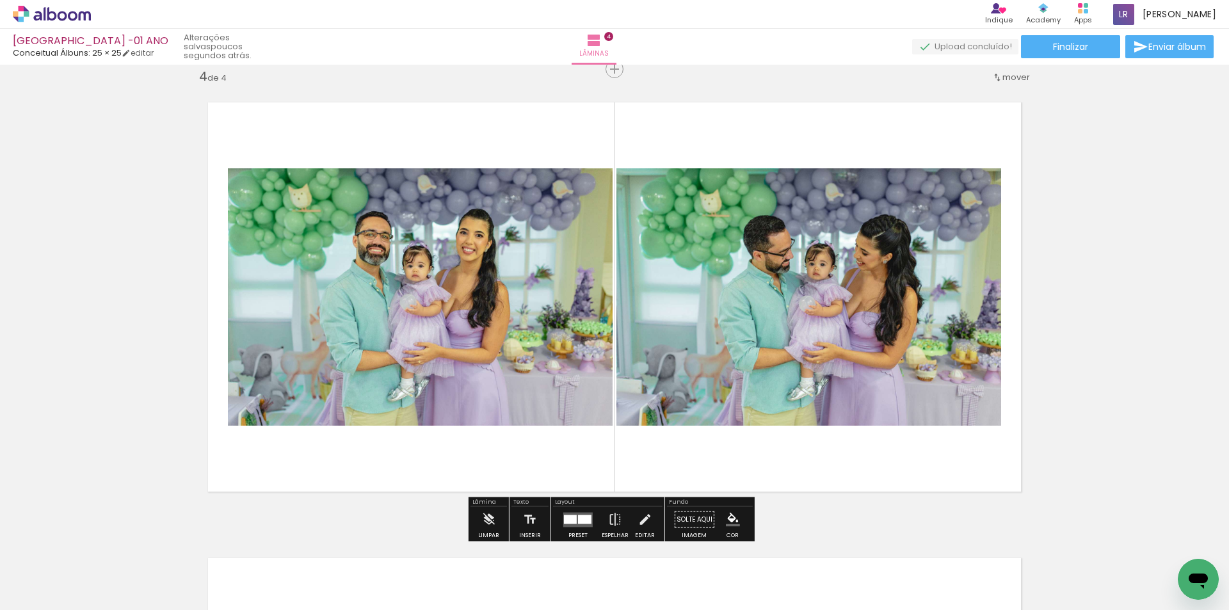
drag, startPoint x: 847, startPoint y: 565, endPoint x: 861, endPoint y: 448, distance: 118.7
click at [811, 389] on quentale-workspace at bounding box center [614, 305] width 1229 height 610
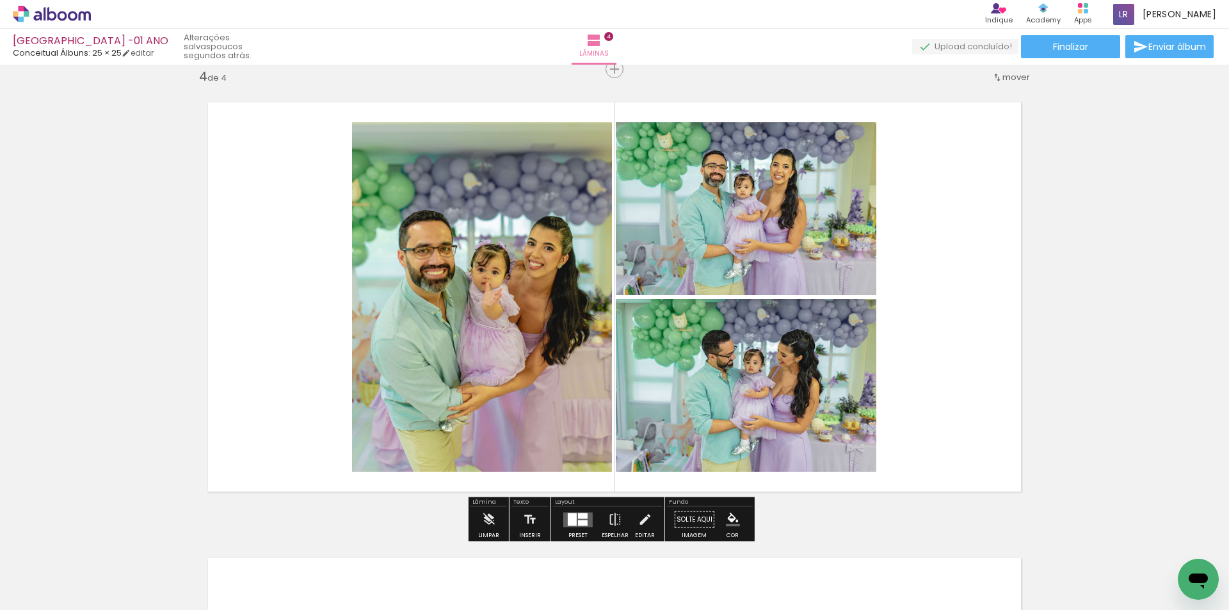
drag, startPoint x: 916, startPoint y: 412, endPoint x: 972, endPoint y: 304, distance: 121.7
click at [918, 361] on quentale-workspace at bounding box center [614, 305] width 1229 height 610
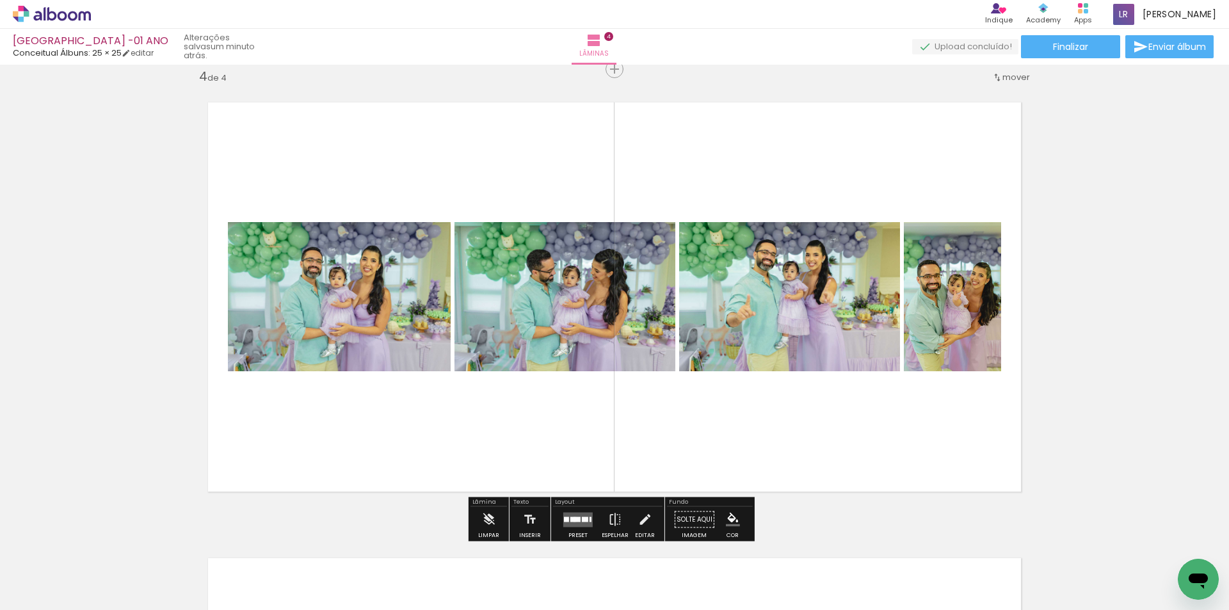
click at [572, 519] on div at bounding box center [575, 519] width 10 height 5
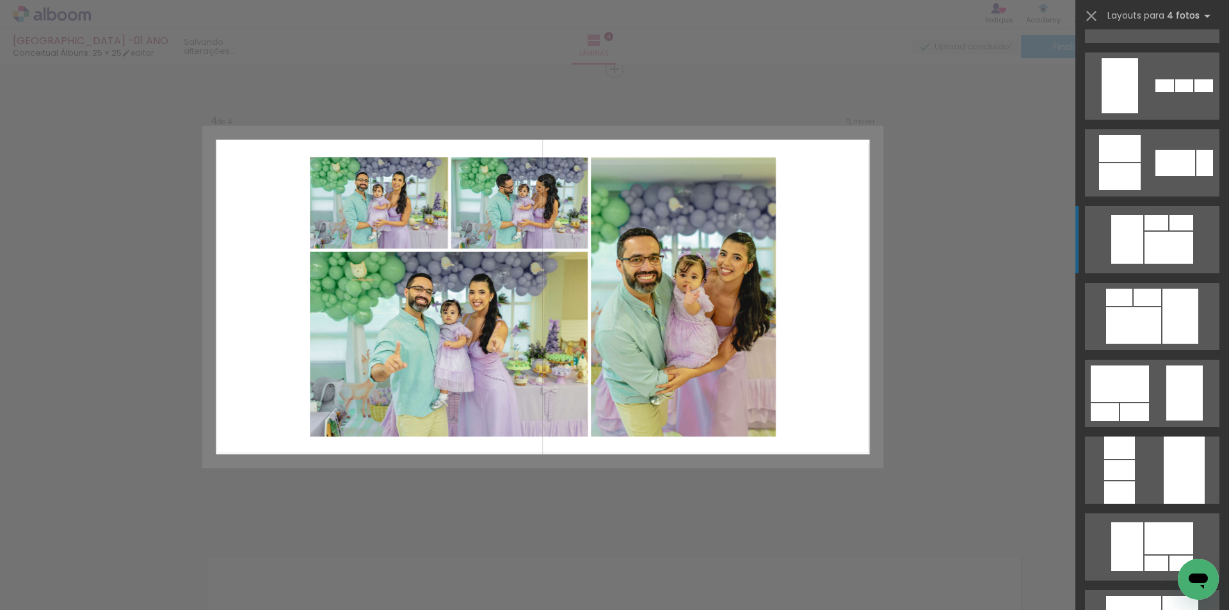
scroll to position [1985, 0]
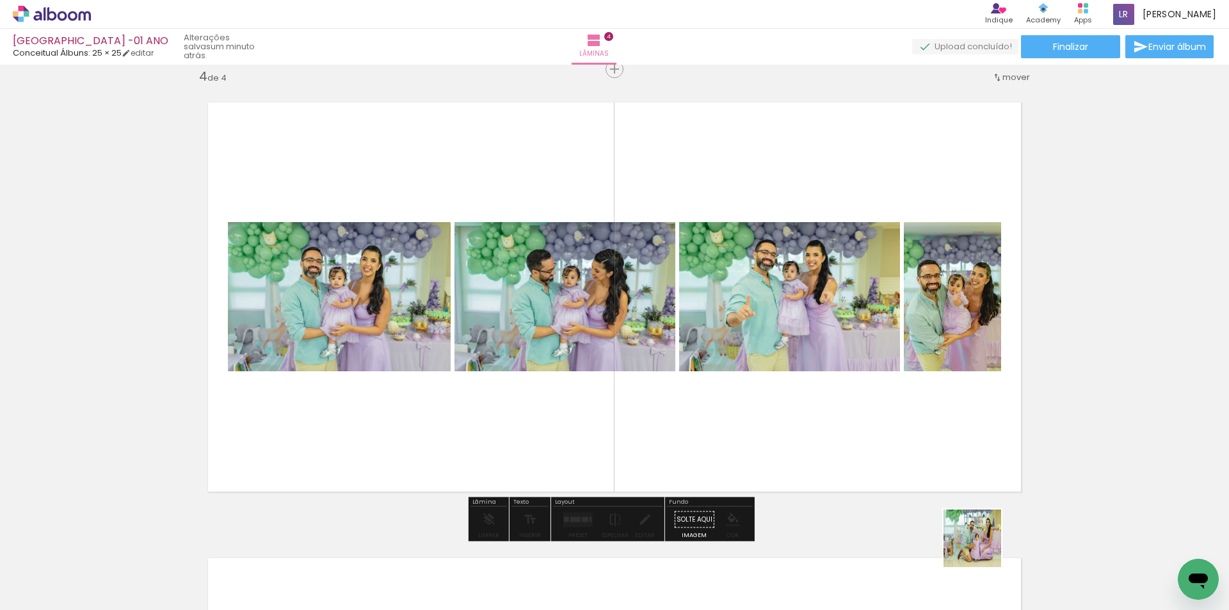
drag, startPoint x: 982, startPoint y: 548, endPoint x: 777, endPoint y: 307, distance: 316.5
click at [768, 322] on quentale-workspace at bounding box center [614, 305] width 1229 height 610
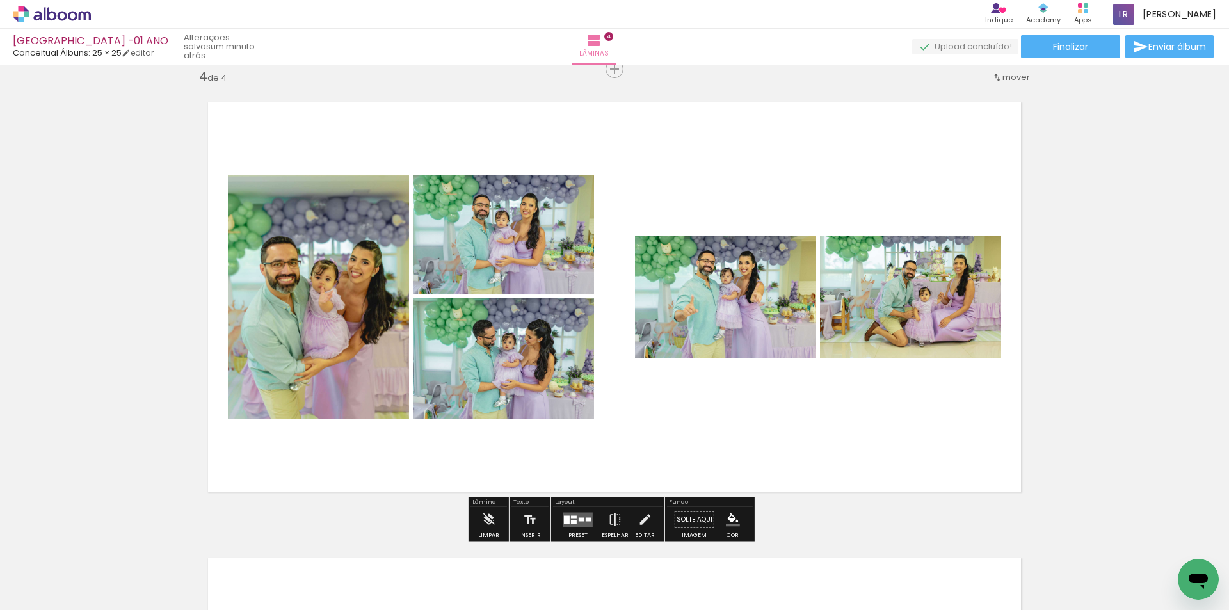
click at [578, 521] on quentale-layouter at bounding box center [577, 519] width 29 height 15
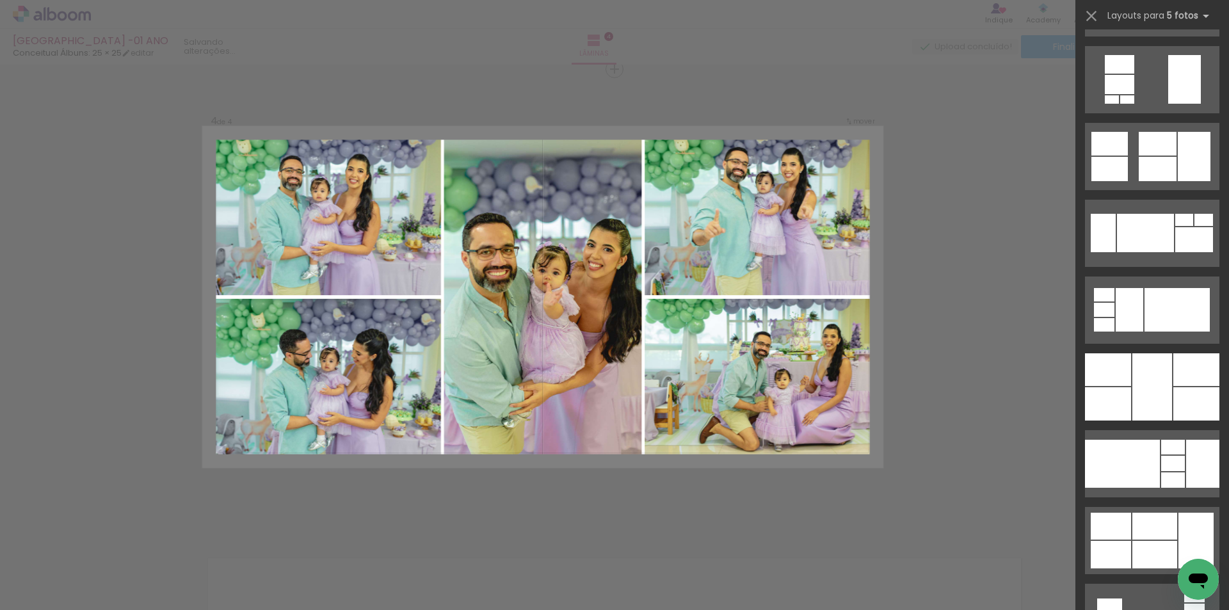
scroll to position [1217, 0]
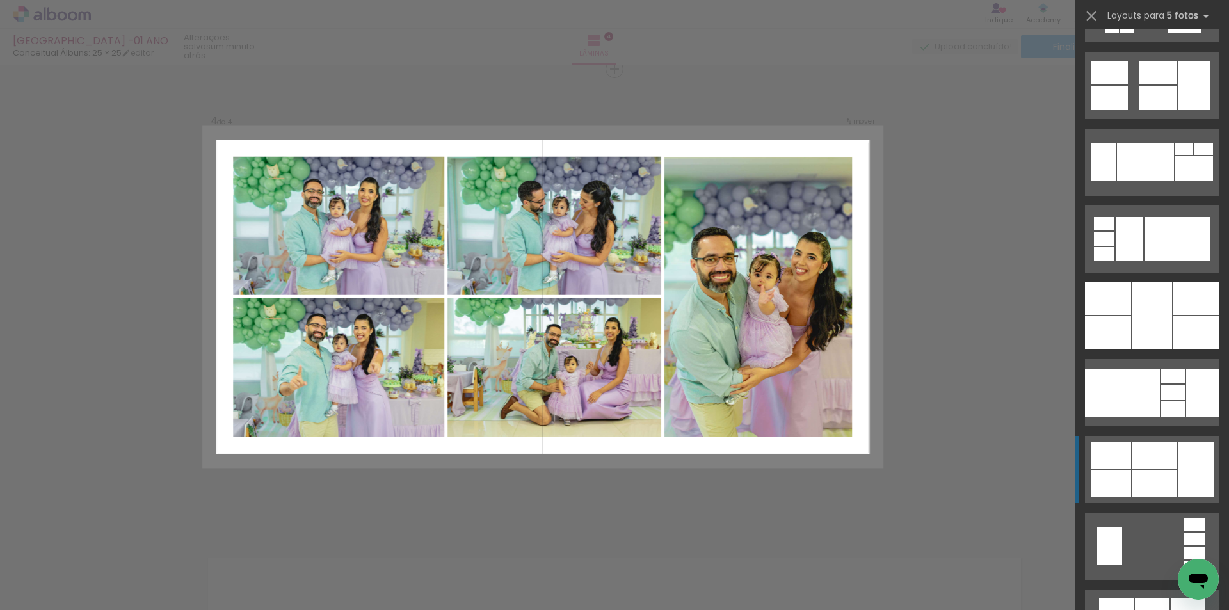
click at [1155, 464] on div at bounding box center [1155, 455] width 45 height 27
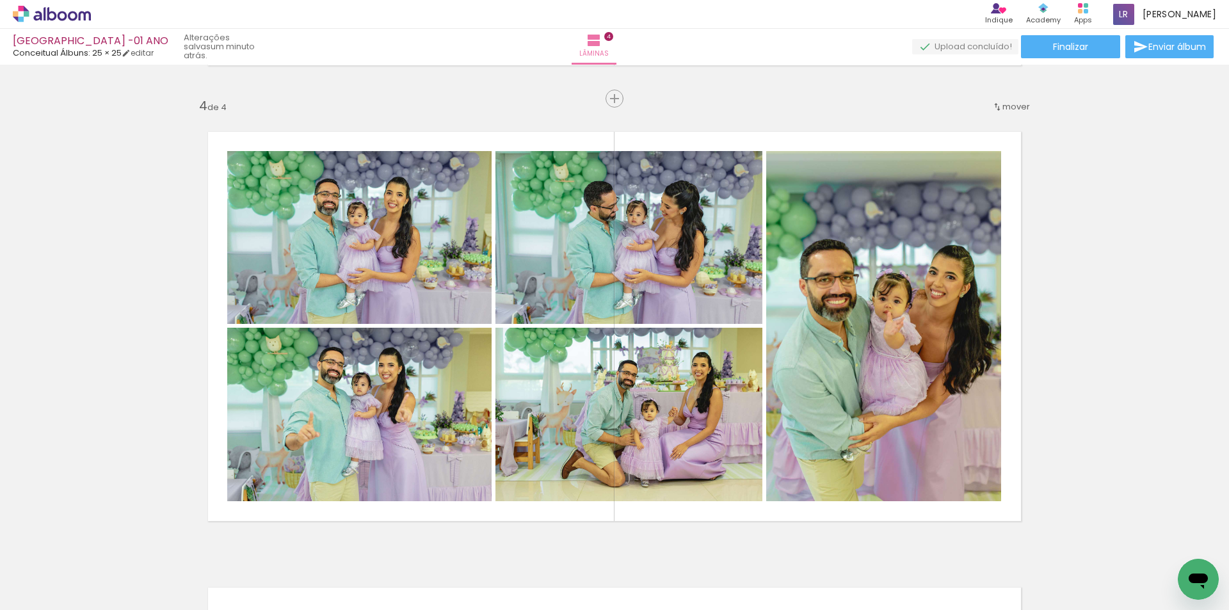
scroll to position [1384, 0]
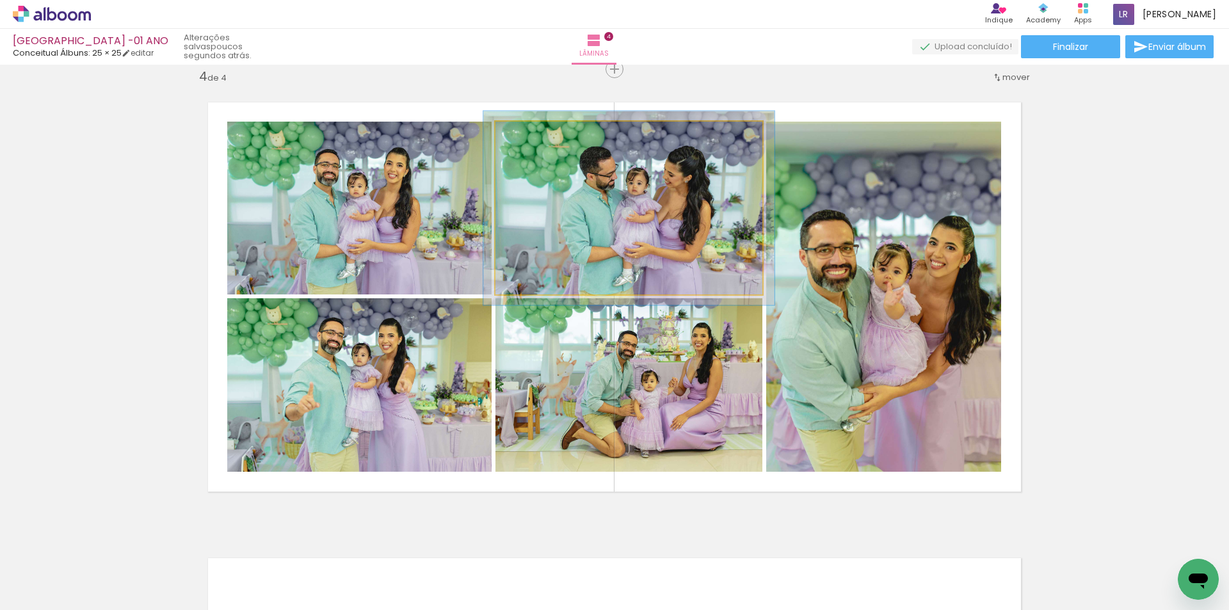
type paper-slider "109"
click at [526, 143] on div at bounding box center [529, 135] width 20 height 20
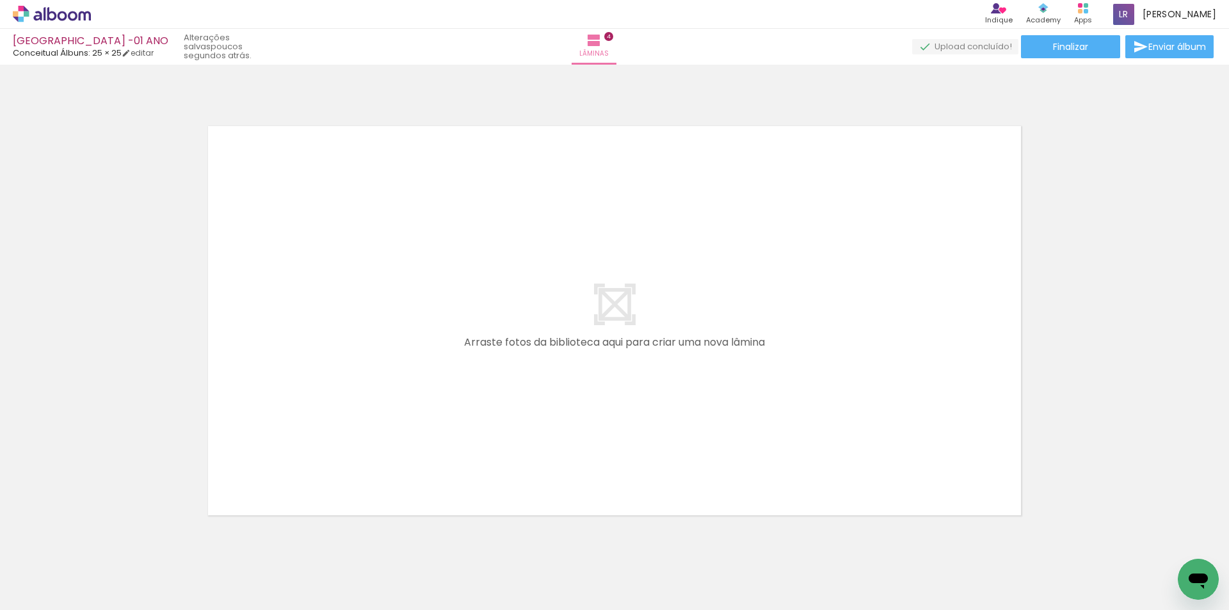
scroll to position [1864, 0]
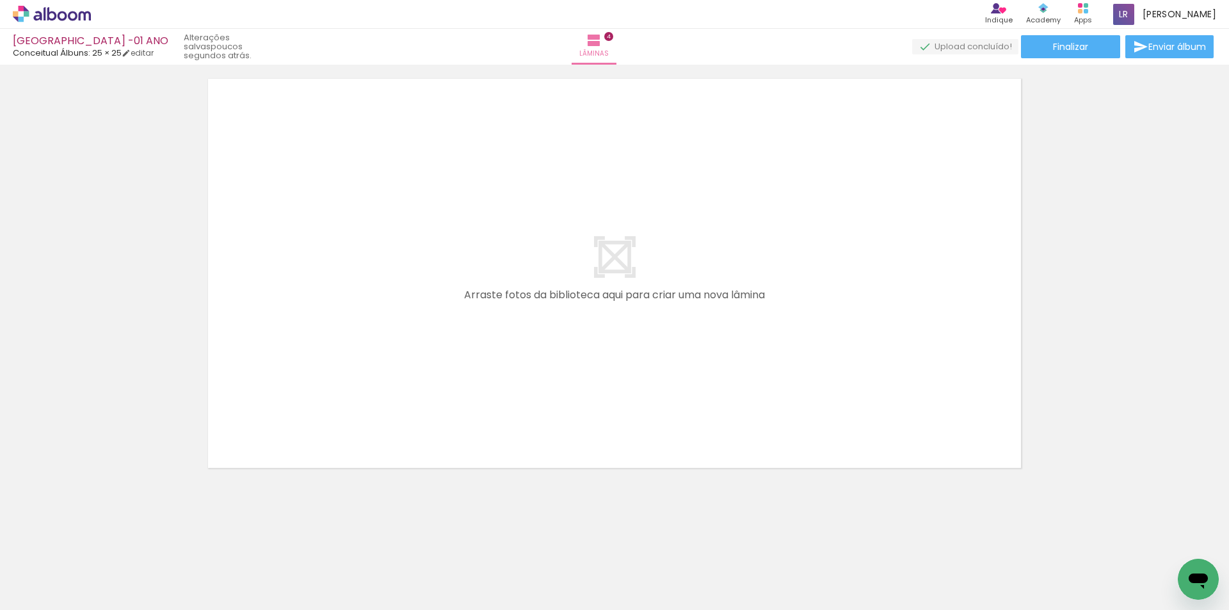
click at [270, 367] on quentale-workspace at bounding box center [614, 305] width 1229 height 610
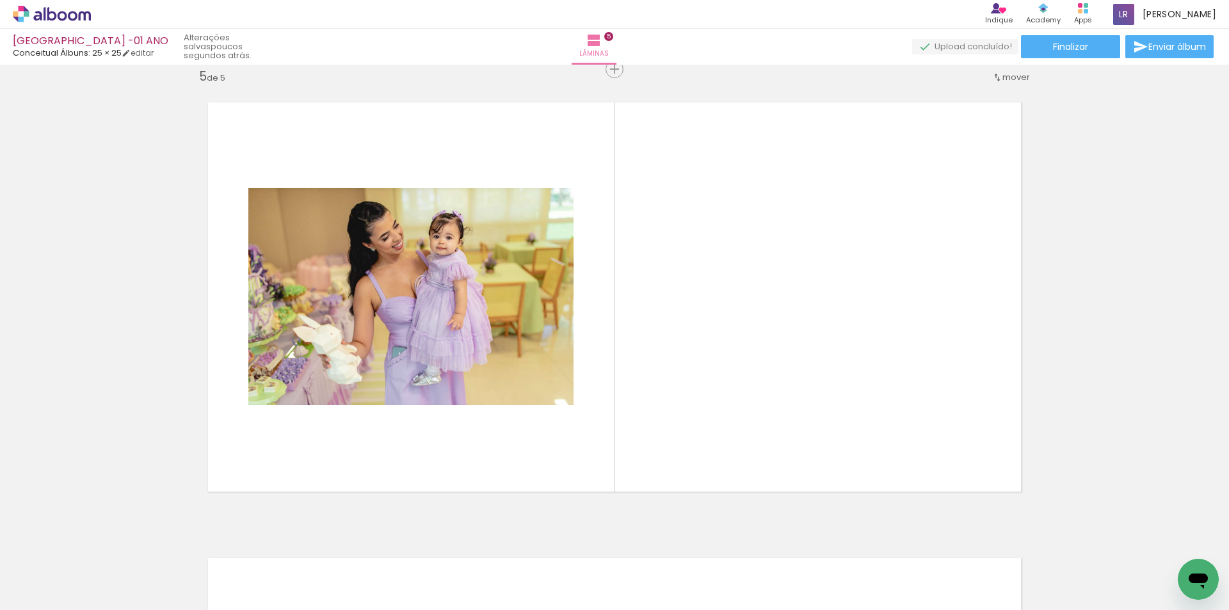
scroll to position [0, 544]
click at [581, 417] on quentale-workspace at bounding box center [614, 305] width 1229 height 610
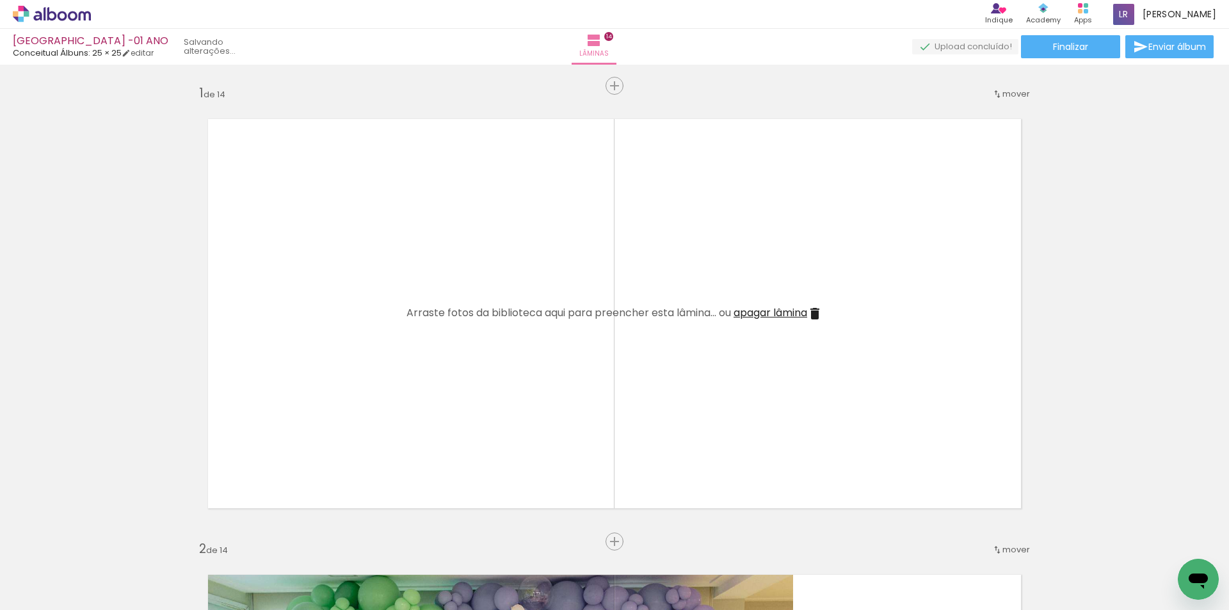
scroll to position [0, 1971]
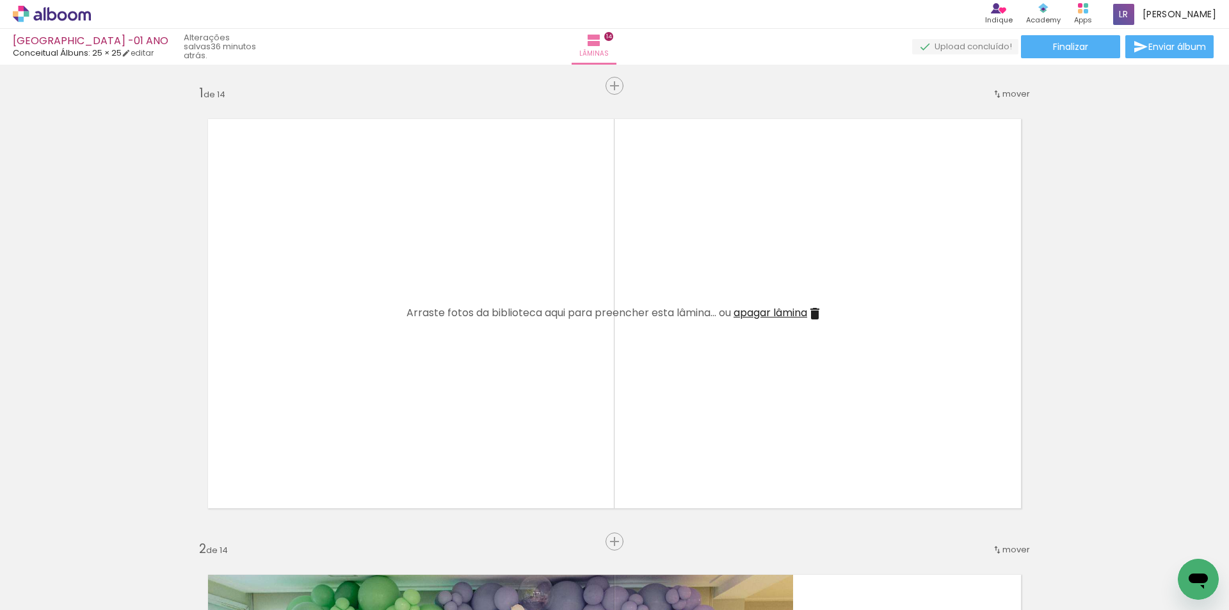
scroll to position [0, 1971]
